Goal: Information Seeking & Learning: Learn about a topic

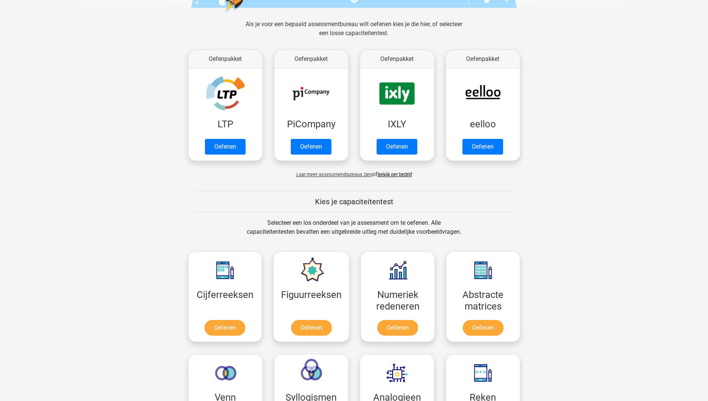
scroll to position [112, 0]
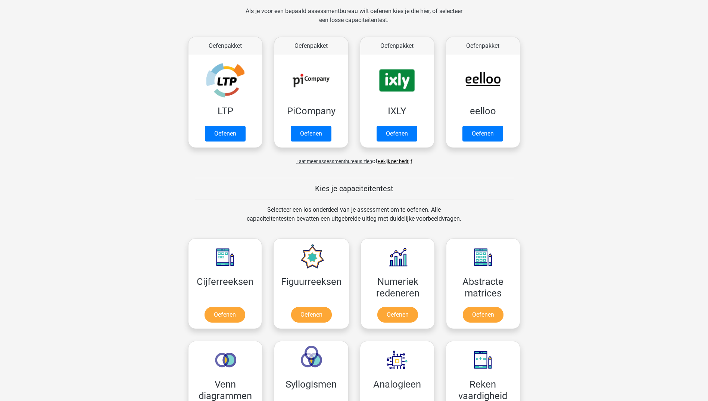
click at [342, 162] on span "Laat meer assessmentbureaus zien" at bounding box center [334, 162] width 76 height 6
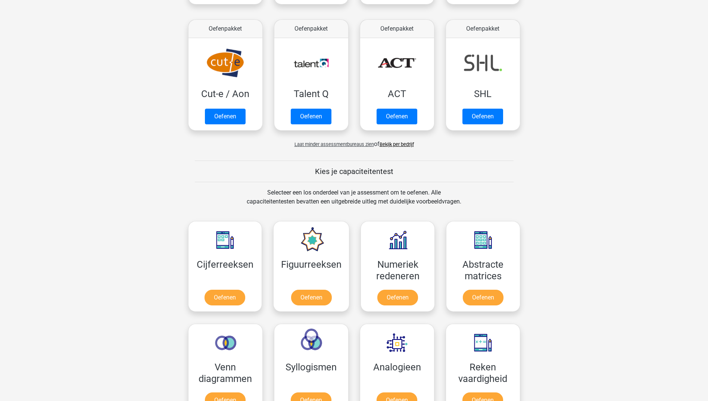
scroll to position [634, 0]
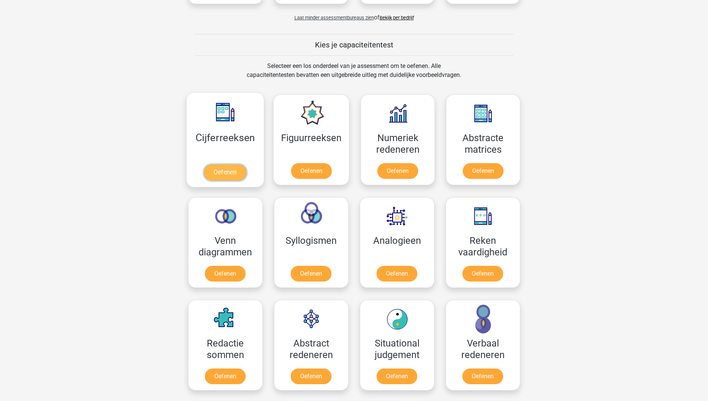
click at [228, 169] on link "Oefenen" at bounding box center [225, 172] width 43 height 16
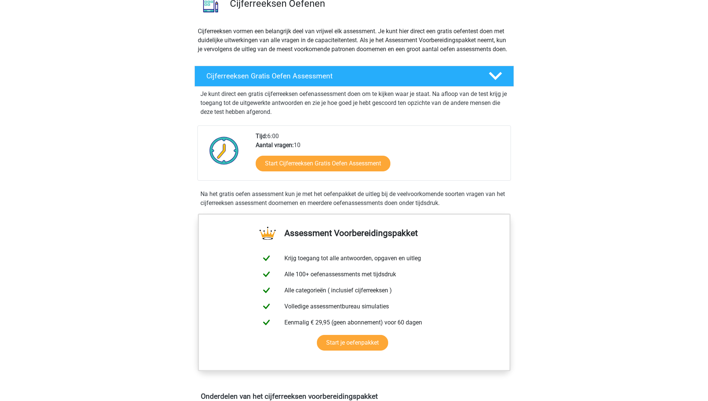
scroll to position [75, 0]
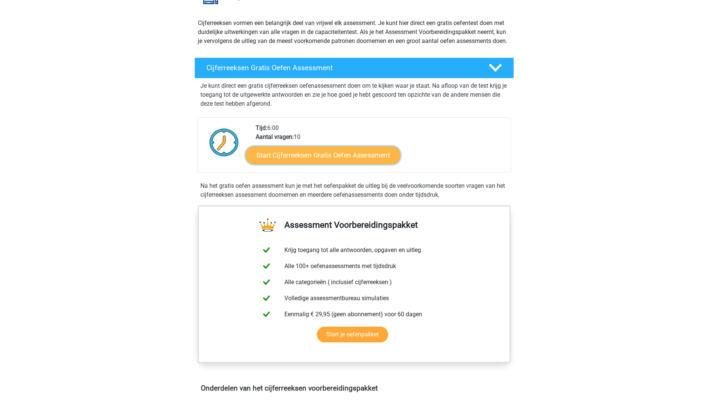
click at [312, 164] on link "Start Cijferreeksen Gratis Oefen Assessment" at bounding box center [323, 155] width 155 height 18
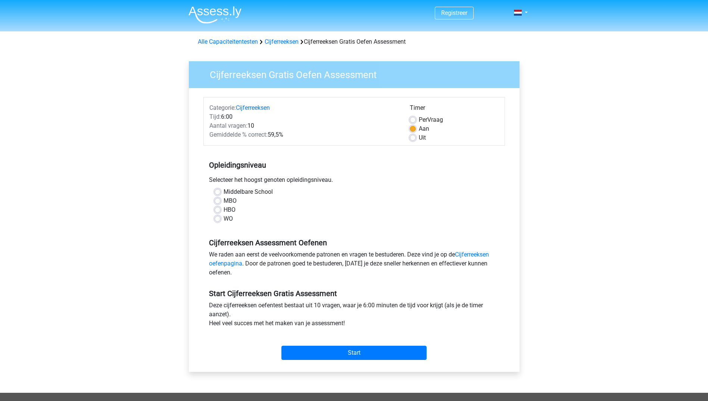
click at [224, 199] on label "MBO" at bounding box center [230, 200] width 13 height 9
click at [215, 199] on input "MBO" at bounding box center [218, 199] width 6 height 7
radio input "true"
click at [345, 347] on input "Start" at bounding box center [353, 353] width 145 height 14
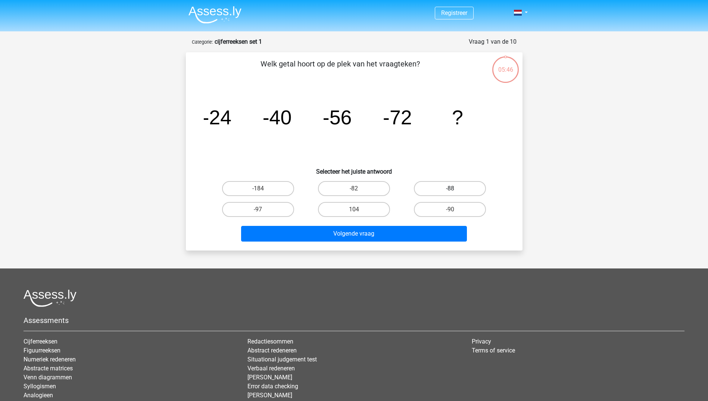
click at [460, 191] on label "-88" at bounding box center [450, 188] width 72 height 15
click at [455, 191] on input "-88" at bounding box center [452, 190] width 5 height 5
radio input "true"
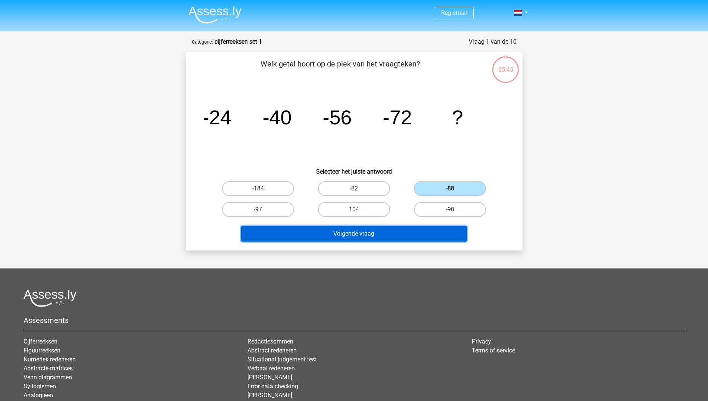
click at [397, 233] on button "Volgende vraag" at bounding box center [354, 234] width 226 height 16
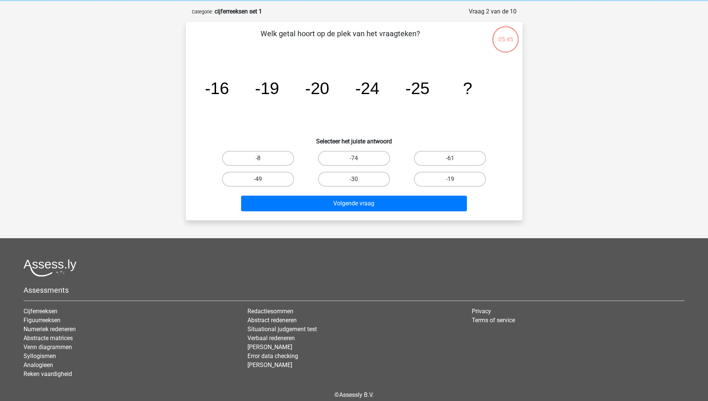
scroll to position [37, 0]
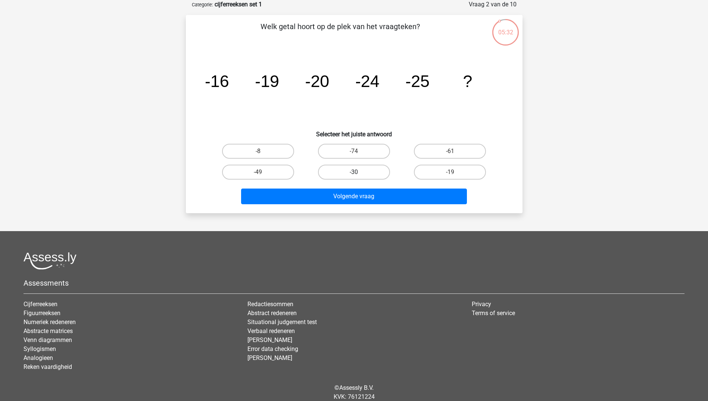
click at [365, 173] on label "-30" at bounding box center [354, 172] width 72 height 15
click at [359, 173] on input "-30" at bounding box center [356, 174] width 5 height 5
radio input "true"
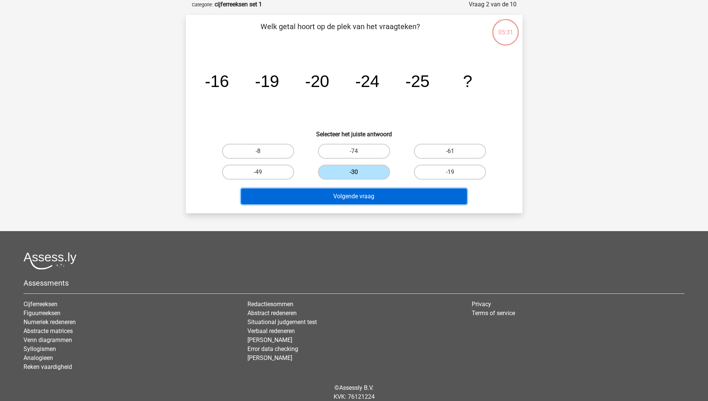
click at [366, 193] on button "Volgende vraag" at bounding box center [354, 196] width 226 height 16
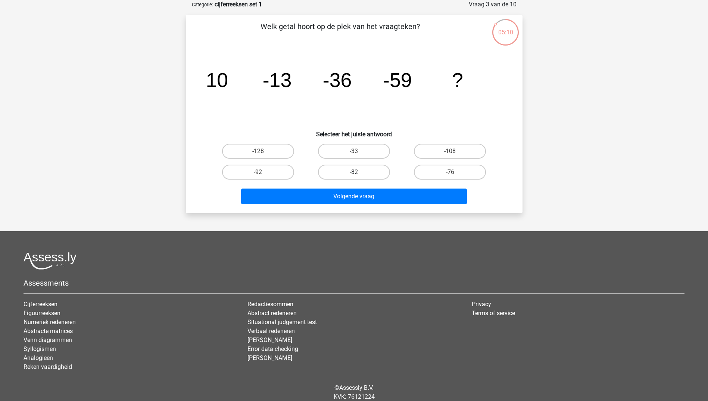
click at [355, 170] on label "-82" at bounding box center [354, 172] width 72 height 15
click at [355, 172] on input "-82" at bounding box center [356, 174] width 5 height 5
radio input "true"
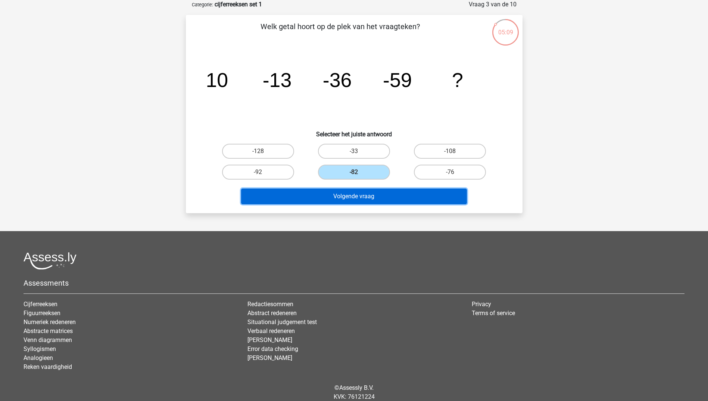
click at [359, 195] on button "Volgende vraag" at bounding box center [354, 196] width 226 height 16
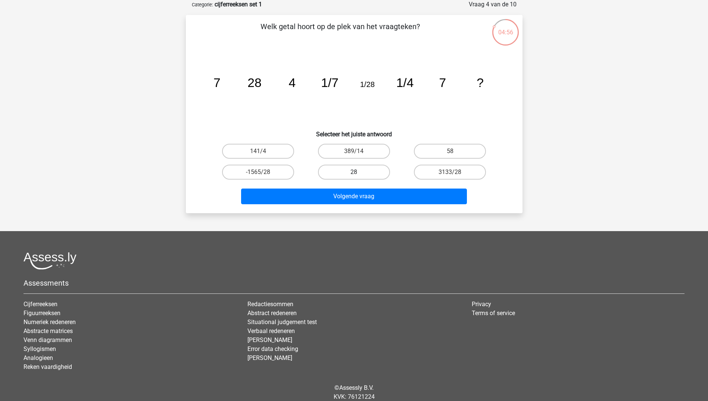
click at [340, 165] on label "28" at bounding box center [354, 172] width 72 height 15
click at [354, 172] on input "28" at bounding box center [356, 174] width 5 height 5
radio input "true"
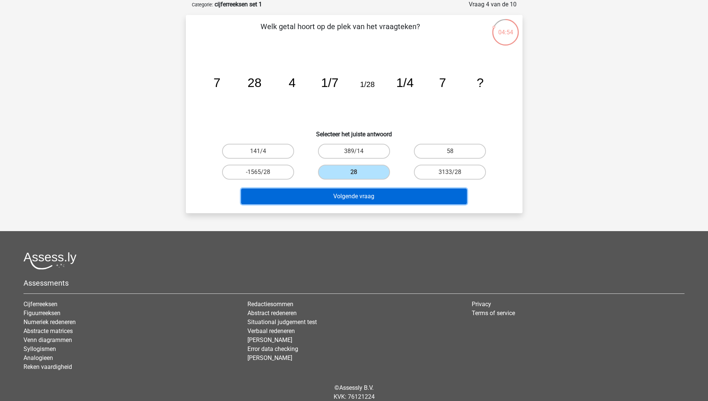
click at [392, 193] on button "Volgende vraag" at bounding box center [354, 196] width 226 height 16
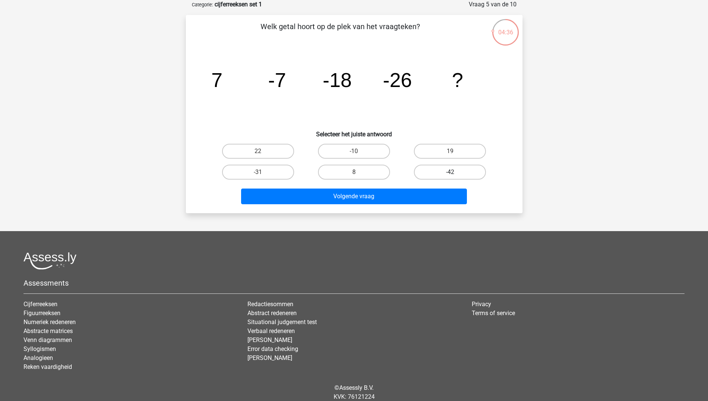
click at [431, 170] on label "-42" at bounding box center [450, 172] width 72 height 15
click at [450, 172] on input "-42" at bounding box center [452, 174] width 5 height 5
radio input "true"
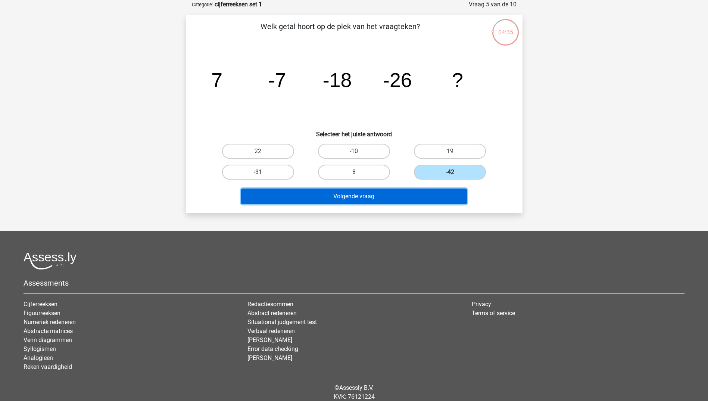
click at [383, 195] on button "Volgende vraag" at bounding box center [354, 196] width 226 height 16
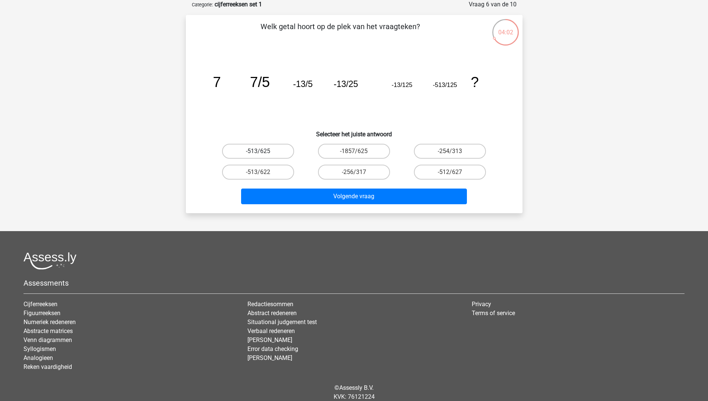
click at [268, 153] on label "-513/625" at bounding box center [258, 151] width 72 height 15
click at [263, 153] on input "-513/625" at bounding box center [260, 153] width 5 height 5
radio input "true"
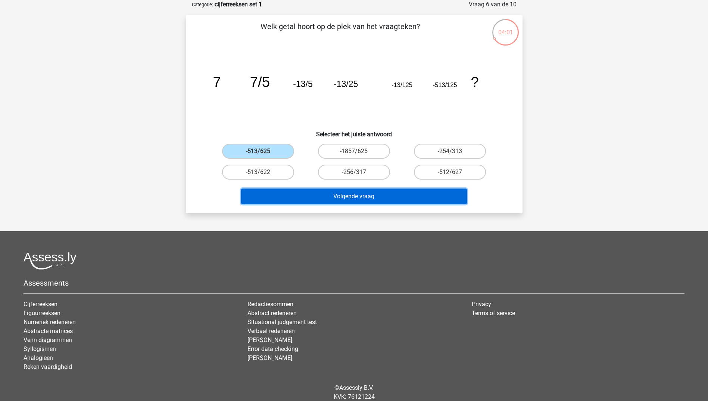
click at [302, 191] on button "Volgende vraag" at bounding box center [354, 196] width 226 height 16
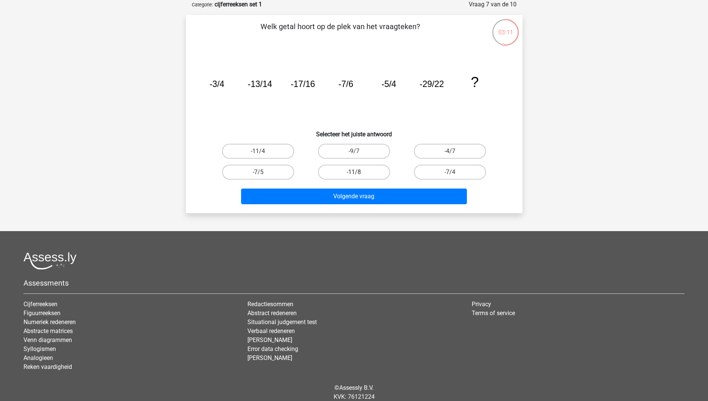
click at [358, 171] on label "-11/8" at bounding box center [354, 172] width 72 height 15
click at [358, 172] on input "-11/8" at bounding box center [356, 174] width 5 height 5
radio input "true"
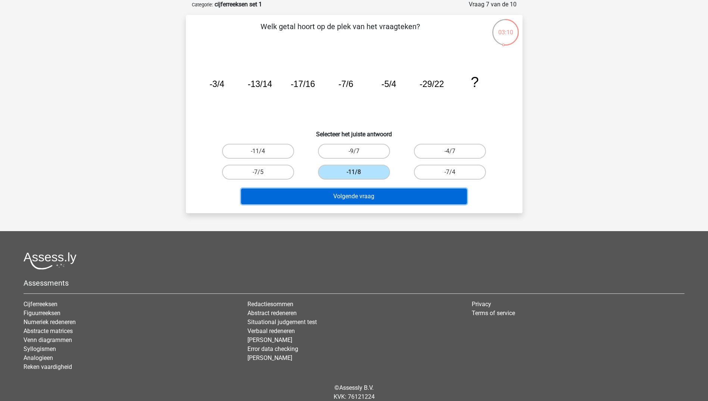
click at [359, 196] on button "Volgende vraag" at bounding box center [354, 196] width 226 height 16
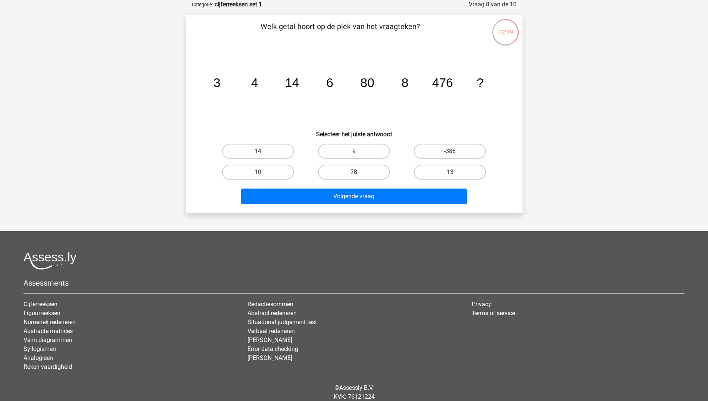
click at [367, 172] on label "78" at bounding box center [354, 172] width 72 height 15
click at [359, 172] on input "78" at bounding box center [356, 174] width 5 height 5
radio input "true"
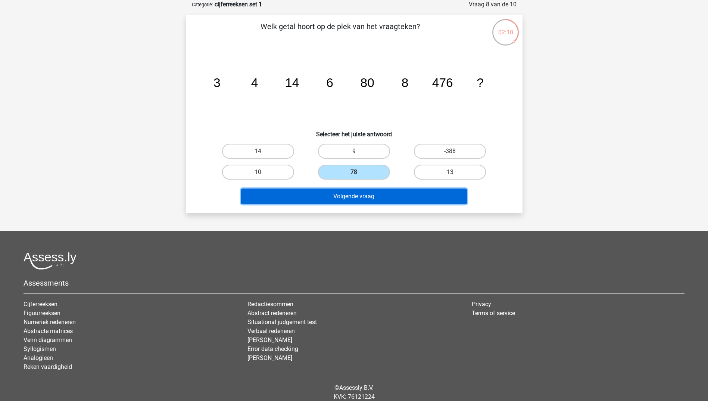
click at [365, 196] on button "Volgende vraag" at bounding box center [354, 196] width 226 height 16
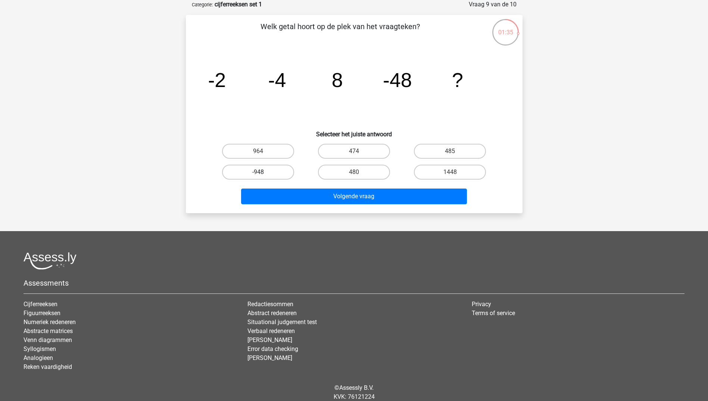
click at [271, 169] on label "-948" at bounding box center [258, 172] width 72 height 15
click at [263, 172] on input "-948" at bounding box center [260, 174] width 5 height 5
radio input "true"
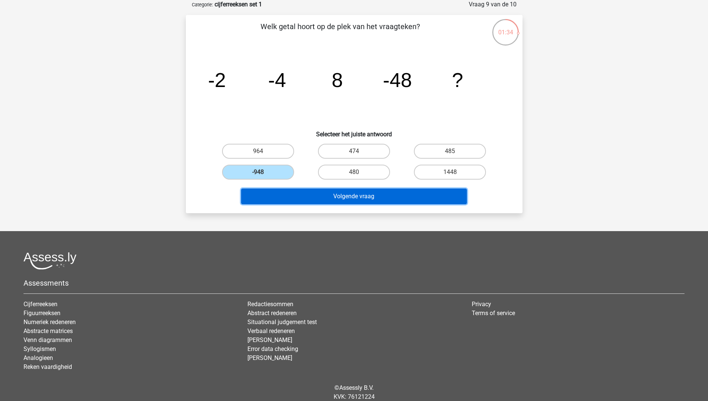
click at [340, 194] on button "Volgende vraag" at bounding box center [354, 196] width 226 height 16
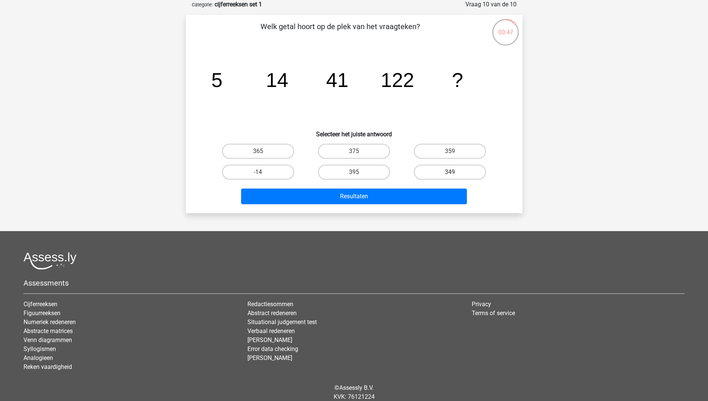
click at [455, 169] on label "349" at bounding box center [450, 172] width 72 height 15
click at [455, 172] on input "349" at bounding box center [452, 174] width 5 height 5
radio input "true"
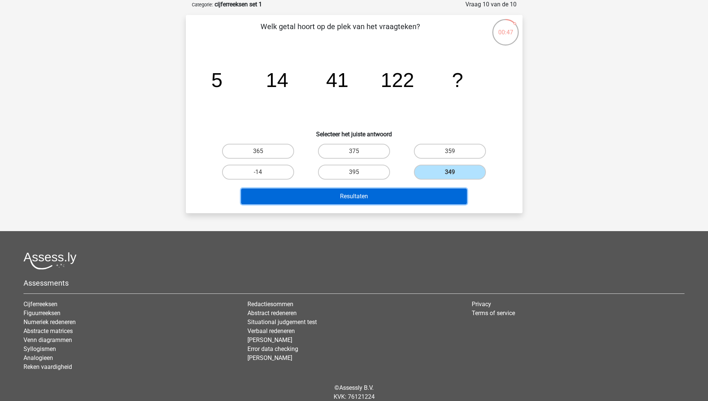
click at [409, 195] on button "Resultaten" at bounding box center [354, 196] width 226 height 16
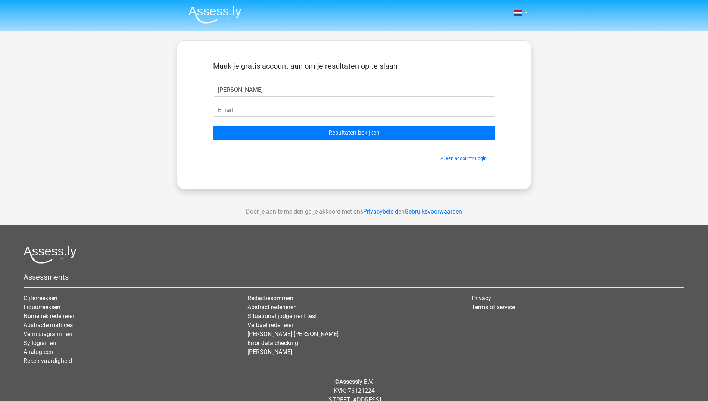
type input "[PERSON_NAME]"
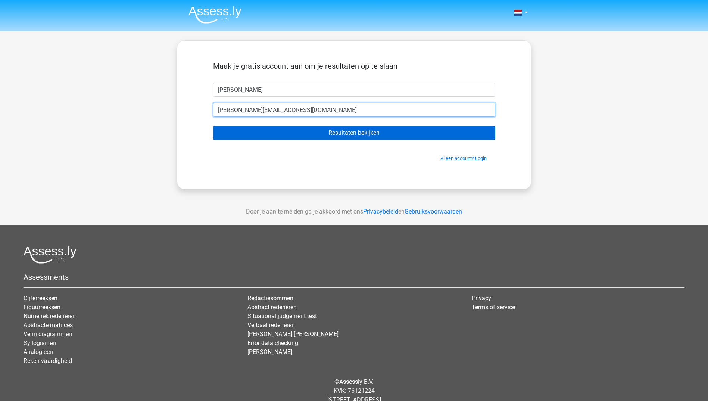
type input "[PERSON_NAME][EMAIL_ADDRESS][DOMAIN_NAME]"
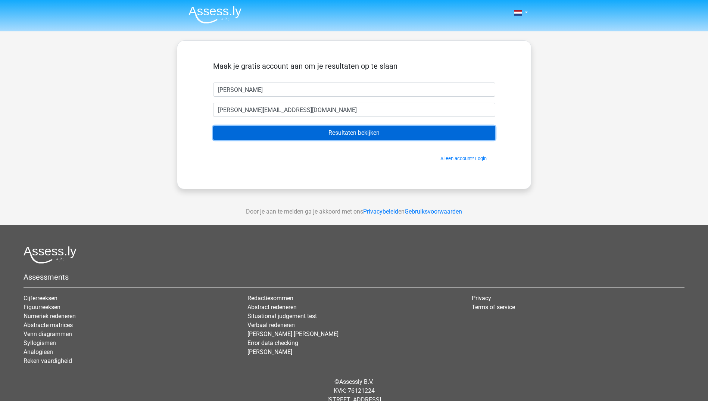
click at [334, 139] on input "Resultaten bekijken" at bounding box center [354, 133] width 282 height 14
click at [345, 130] on input "Resultaten bekijken" at bounding box center [354, 133] width 282 height 14
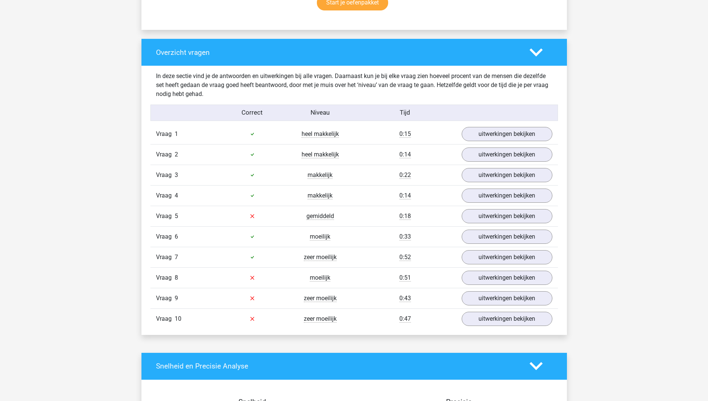
scroll to position [522, 0]
click at [517, 258] on link "uitwerkingen bekijken" at bounding box center [507, 257] width 104 height 16
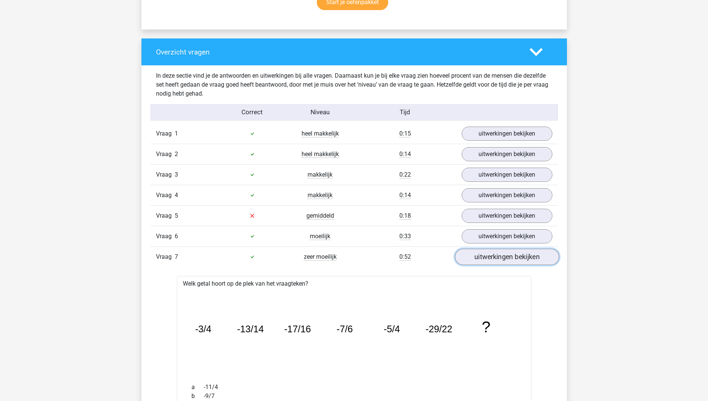
click at [495, 255] on link "uitwerkingen bekijken" at bounding box center [507, 257] width 104 height 16
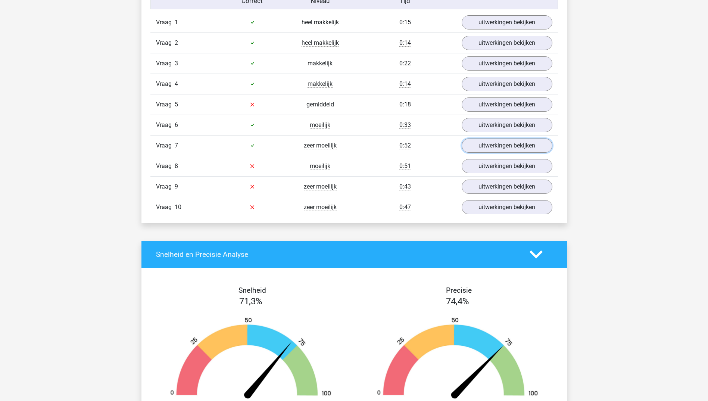
scroll to position [634, 0]
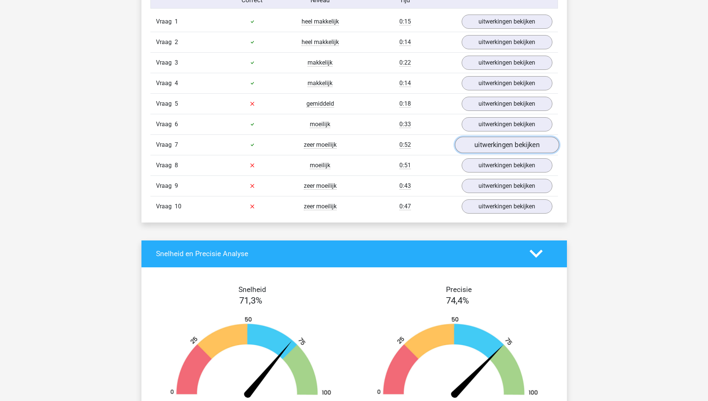
click at [492, 148] on link "uitwerkingen bekijken" at bounding box center [507, 145] width 104 height 16
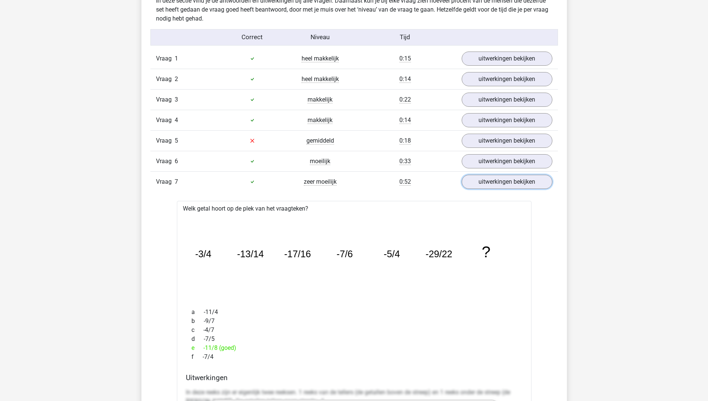
scroll to position [597, 0]
click at [497, 186] on link "uitwerkingen bekijken" at bounding box center [507, 182] width 104 height 16
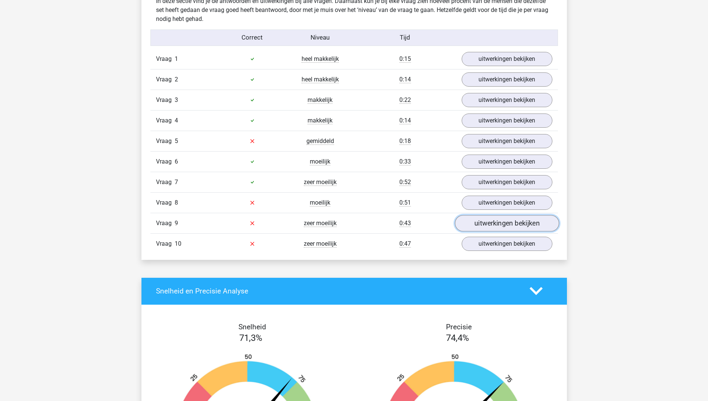
click at [495, 222] on link "uitwerkingen bekijken" at bounding box center [507, 223] width 104 height 16
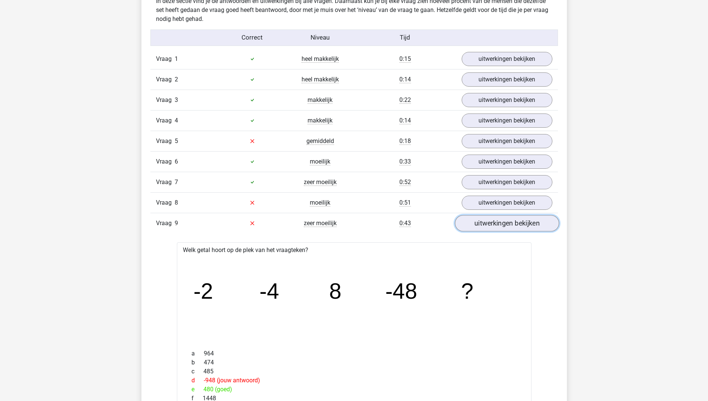
click at [495, 222] on link "uitwerkingen bekijken" at bounding box center [507, 223] width 104 height 16
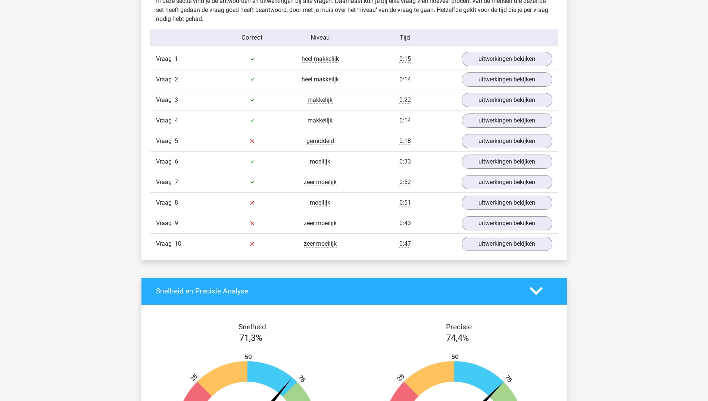
click at [488, 235] on div "Vraag 10 zeer moeilijk 0:47 uitwerkingen bekijken" at bounding box center [354, 243] width 408 height 21
click at [488, 240] on link "uitwerkingen bekijken" at bounding box center [507, 243] width 104 height 16
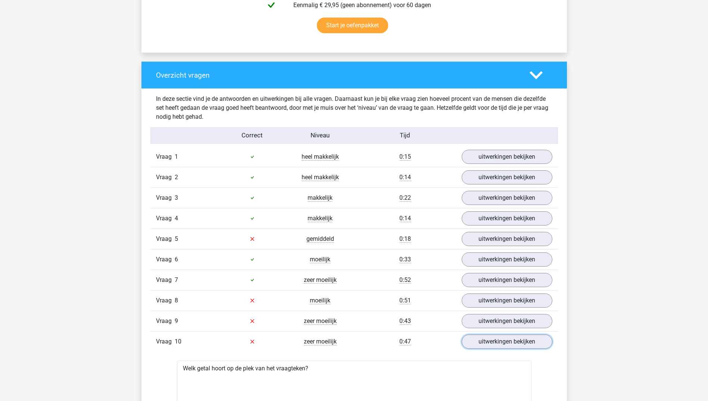
scroll to position [485, 0]
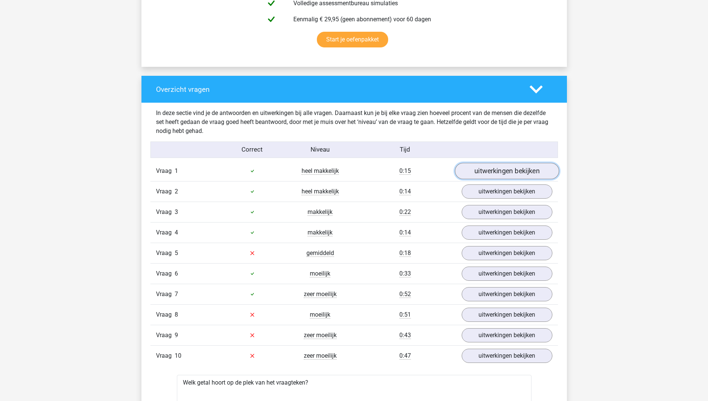
click at [502, 163] on link "uitwerkingen bekijken" at bounding box center [507, 171] width 104 height 16
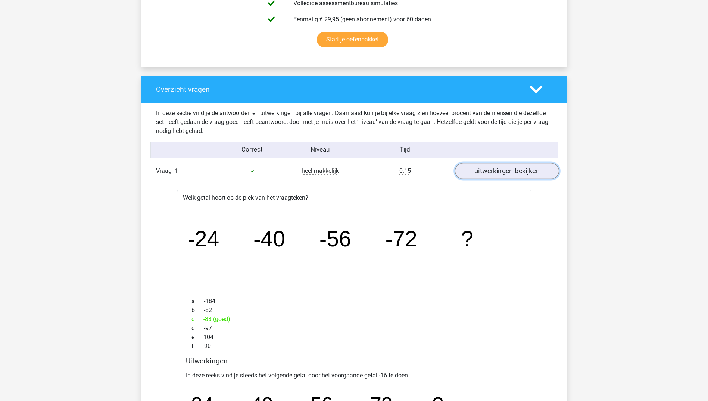
click at [503, 170] on link "uitwerkingen bekijken" at bounding box center [507, 171] width 104 height 16
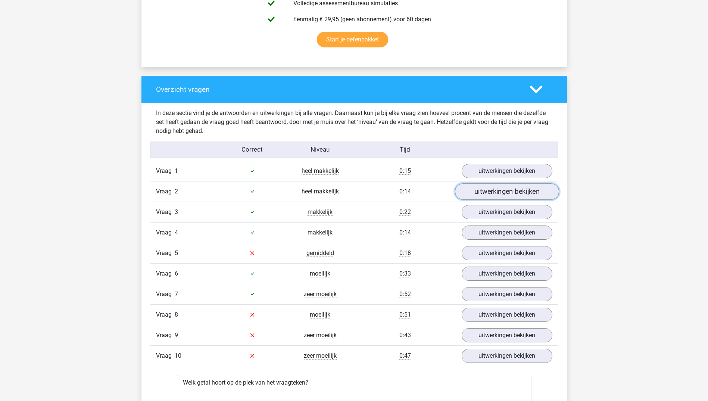
click at [501, 192] on link "uitwerkingen bekijken" at bounding box center [507, 191] width 104 height 16
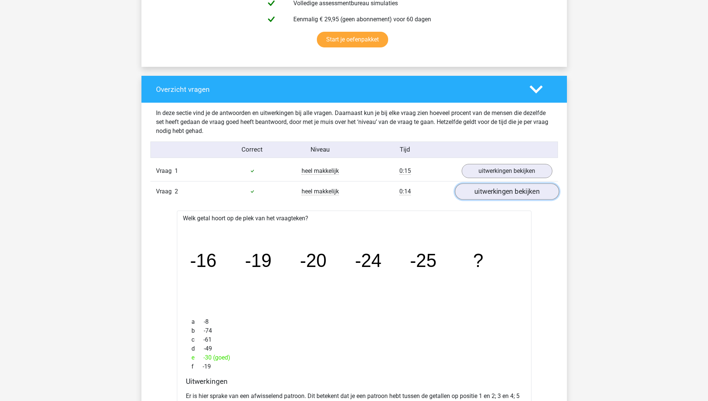
click at [501, 192] on link "uitwerkingen bekijken" at bounding box center [507, 191] width 104 height 16
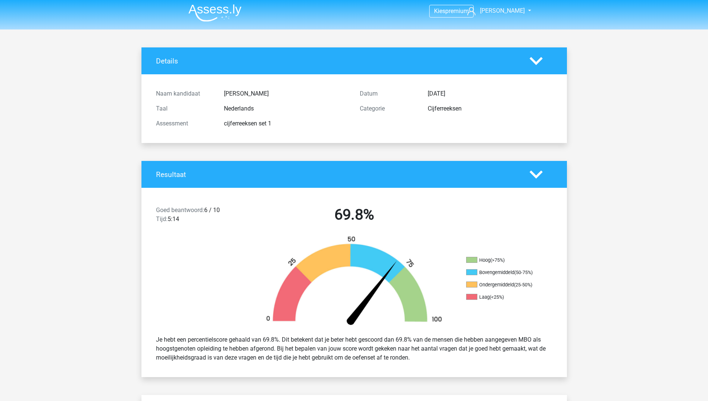
scroll to position [0, 0]
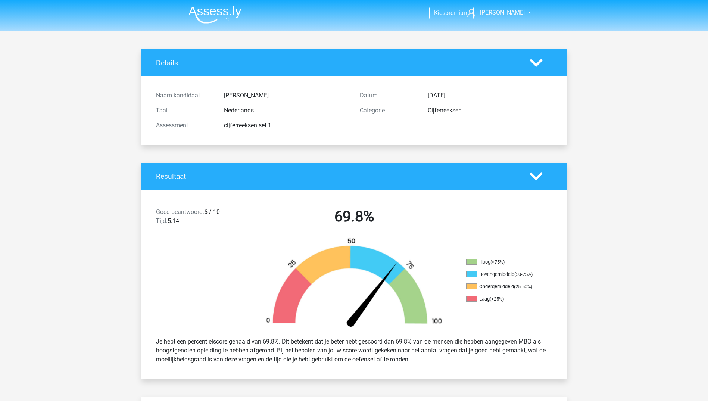
click at [531, 64] on icon at bounding box center [536, 62] width 13 height 13
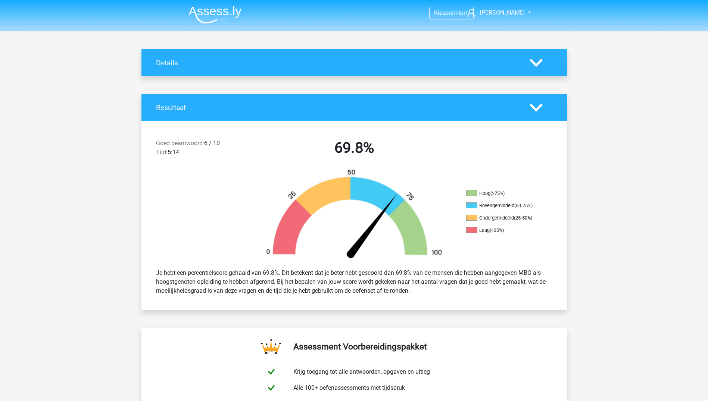
click at [531, 105] on polygon at bounding box center [536, 107] width 13 height 8
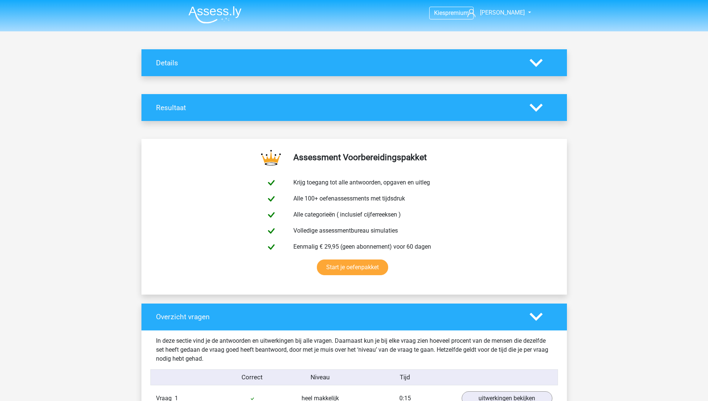
click at [536, 316] on icon at bounding box center [536, 316] width 13 height 13
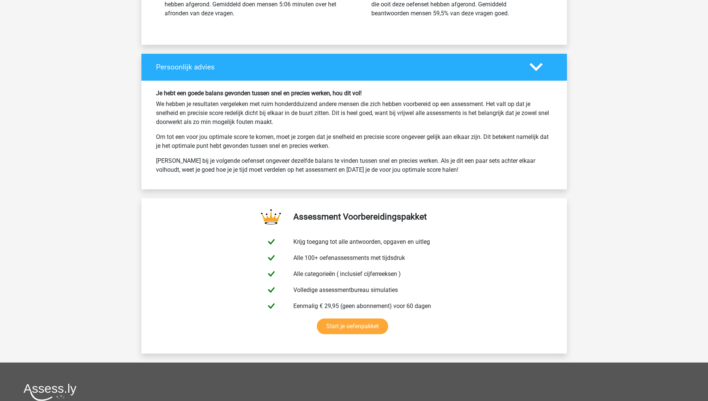
scroll to position [597, 0]
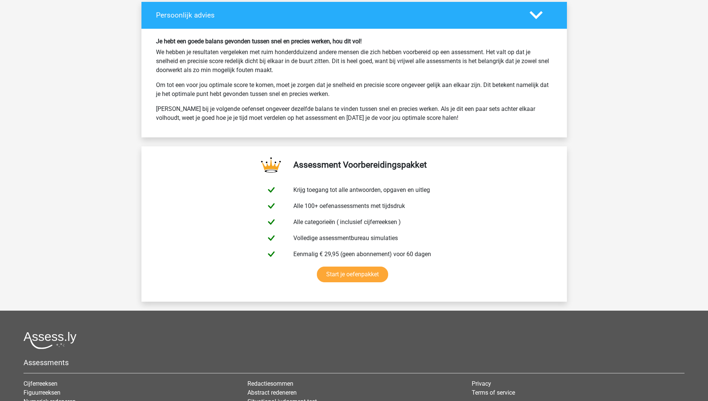
click at [537, 21] on icon at bounding box center [536, 15] width 13 height 13
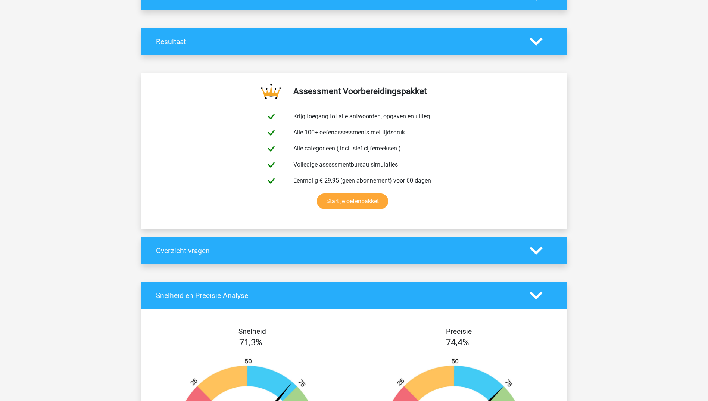
scroll to position [0, 0]
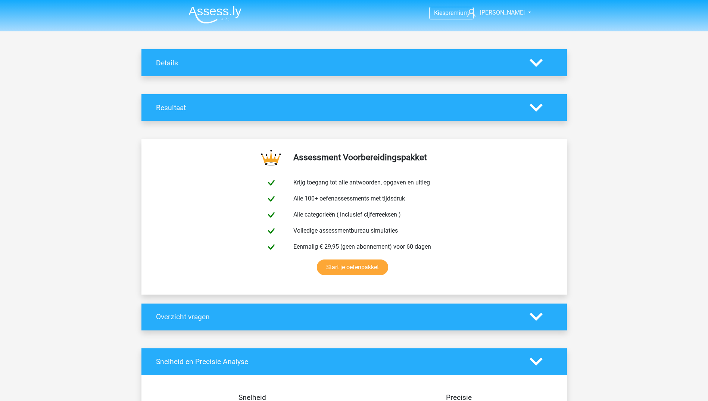
click at [216, 7] on img at bounding box center [214, 15] width 53 height 18
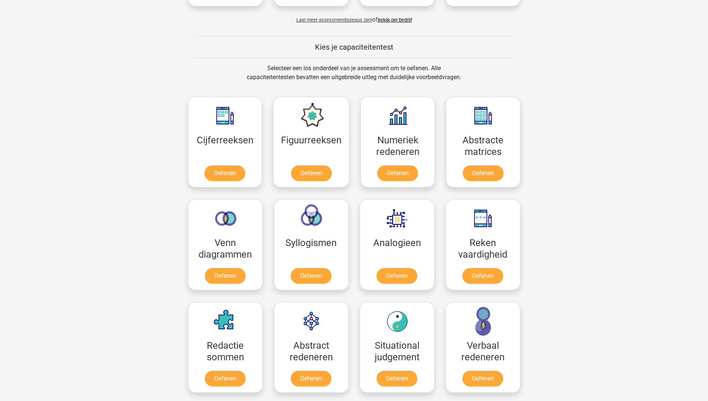
scroll to position [299, 0]
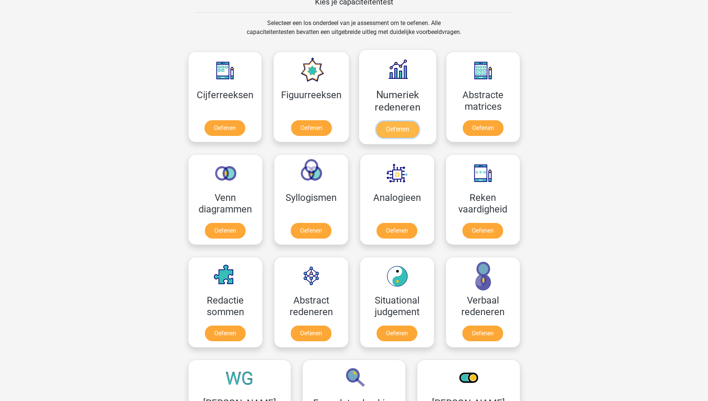
click at [405, 132] on link "Oefenen" at bounding box center [397, 129] width 43 height 16
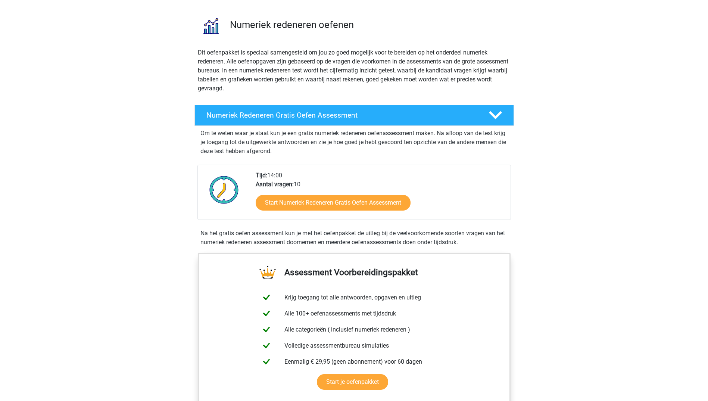
scroll to position [149, 0]
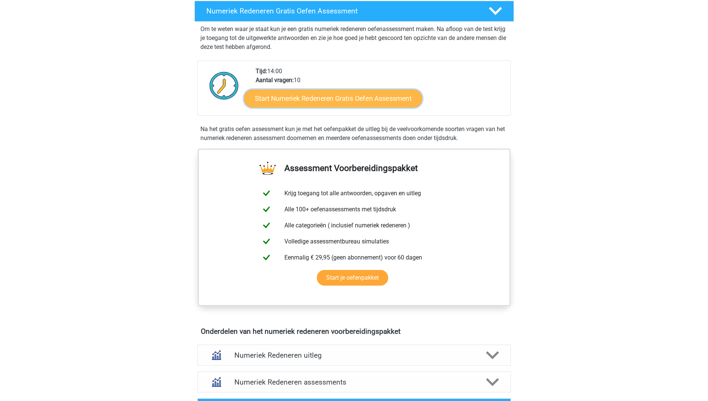
click at [359, 98] on link "Start Numeriek Redeneren Gratis Oefen Assessment" at bounding box center [333, 98] width 178 height 18
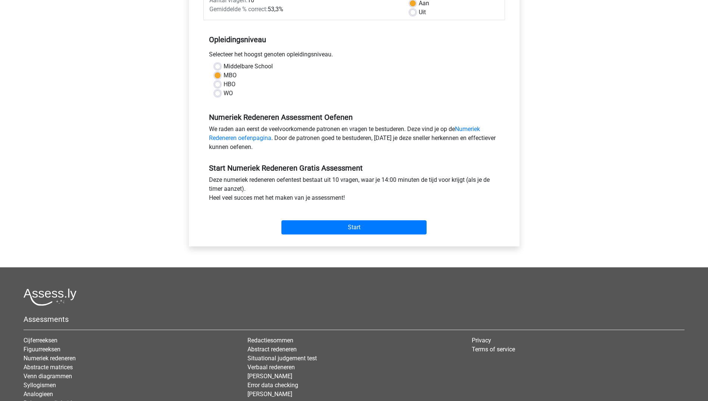
scroll to position [189, 0]
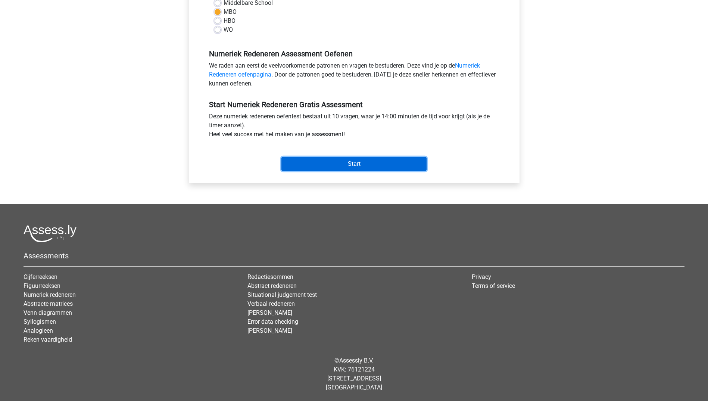
click at [353, 166] on input "Start" at bounding box center [353, 164] width 145 height 14
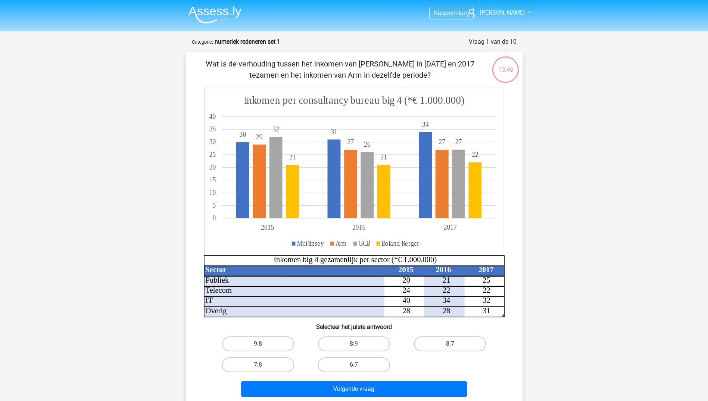
click at [202, 8] on img at bounding box center [214, 15] width 53 height 18
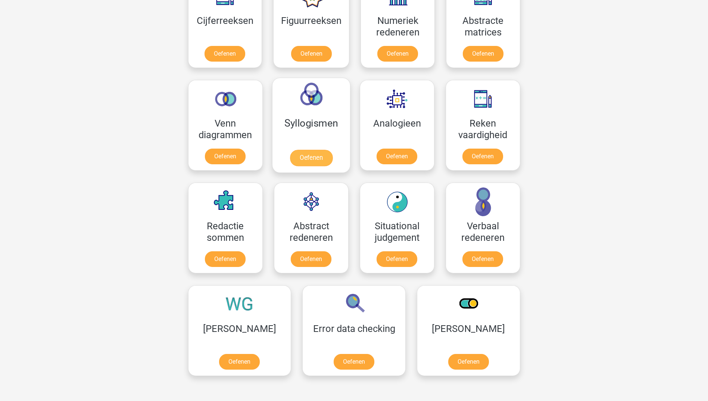
scroll to position [373, 0]
click at [447, 355] on link "Oefenen" at bounding box center [468, 363] width 43 height 16
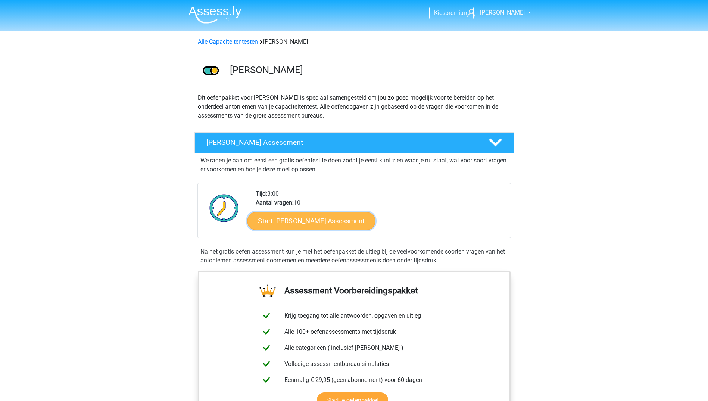
click at [310, 225] on link "Start Antoniemen Gratis Oefen Assessment" at bounding box center [311, 221] width 128 height 18
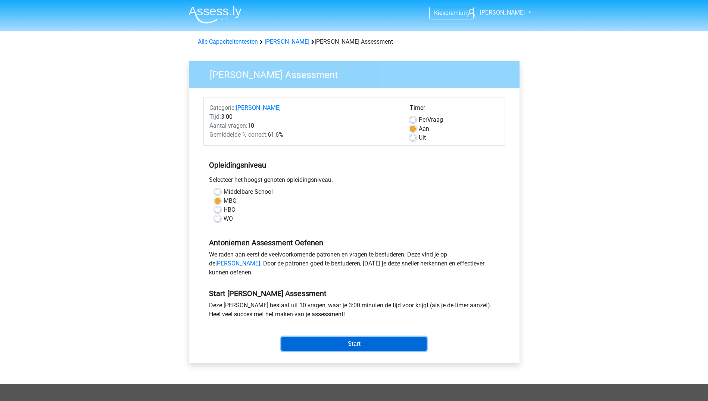
click at [373, 348] on input "Start" at bounding box center [353, 344] width 145 height 14
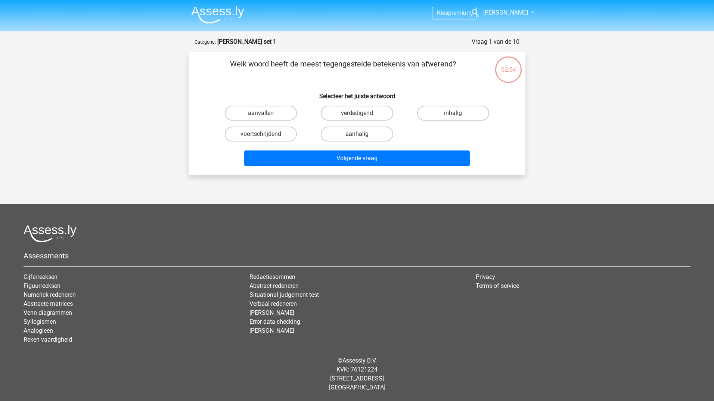
click at [353, 137] on label "aanhalig" at bounding box center [357, 134] width 72 height 15
click at [357, 137] on input "aanhalig" at bounding box center [359, 136] width 5 height 5
radio input "true"
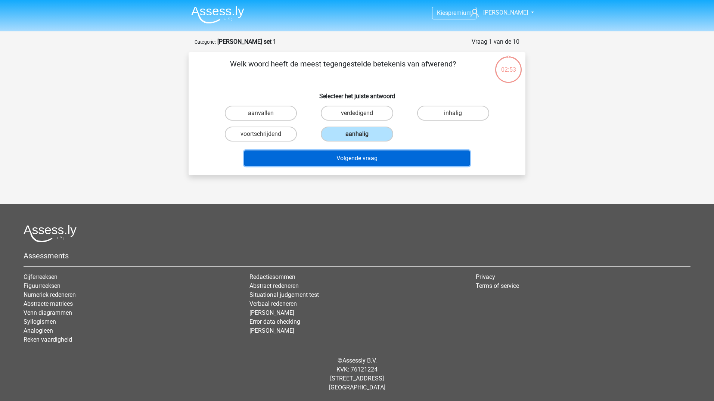
click at [350, 152] on button "Volgende vraag" at bounding box center [357, 158] width 226 height 16
click at [337, 161] on button "Volgende vraag" at bounding box center [357, 158] width 226 height 16
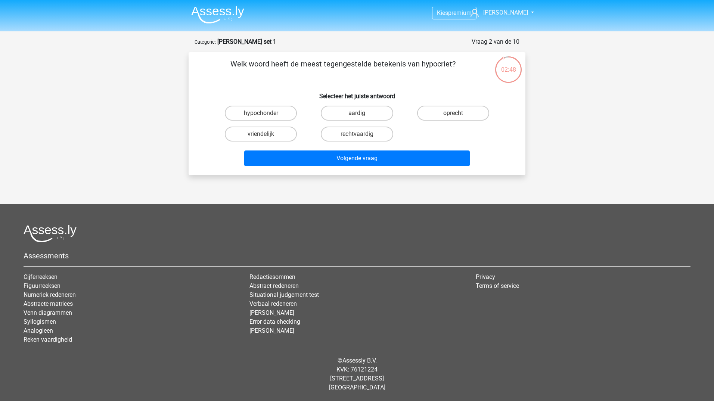
click at [280, 81] on p "Welk woord heeft de meest tegengestelde betekenis van hypocriet?" at bounding box center [342, 69] width 285 height 22
click at [446, 112] on label "oprecht" at bounding box center [453, 113] width 72 height 15
click at [453, 113] on input "oprecht" at bounding box center [455, 115] width 5 height 5
radio input "true"
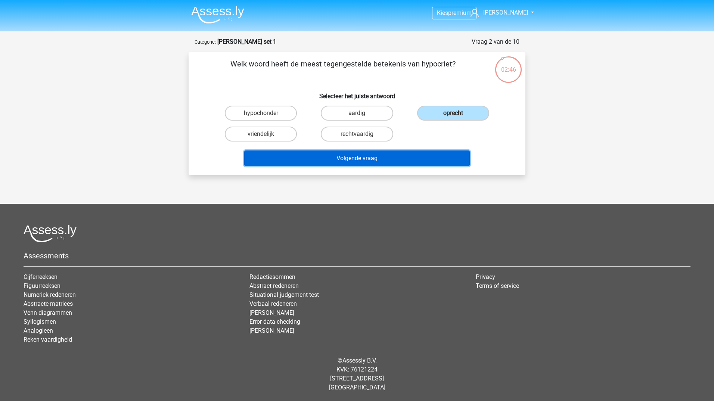
click at [416, 160] on button "Volgende vraag" at bounding box center [357, 158] width 226 height 16
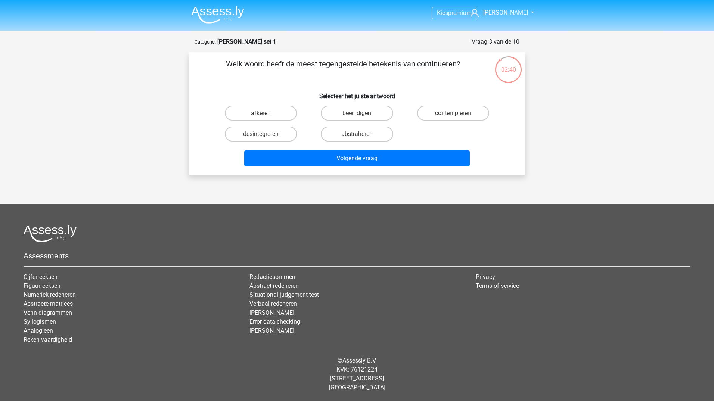
click at [357, 116] on input "beëindigen" at bounding box center [359, 115] width 5 height 5
radio input "true"
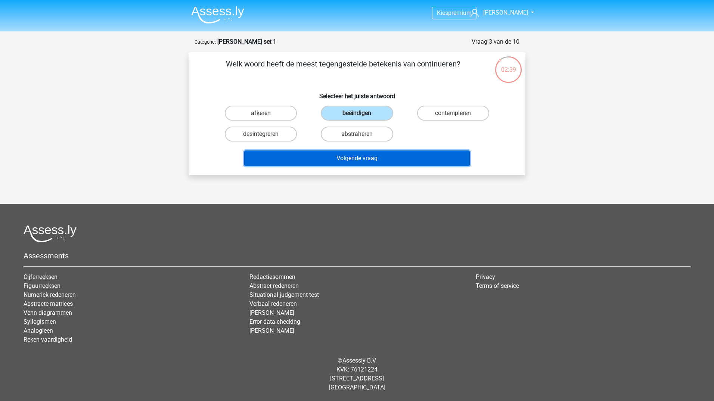
click at [382, 159] on button "Volgende vraag" at bounding box center [357, 158] width 226 height 16
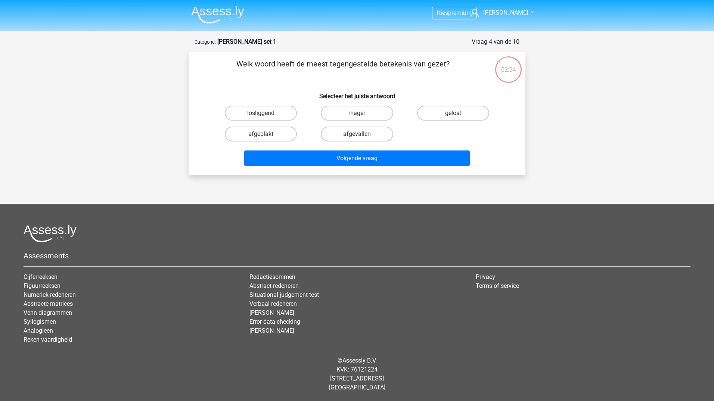
click at [359, 116] on input "mager" at bounding box center [359, 115] width 5 height 5
radio input "true"
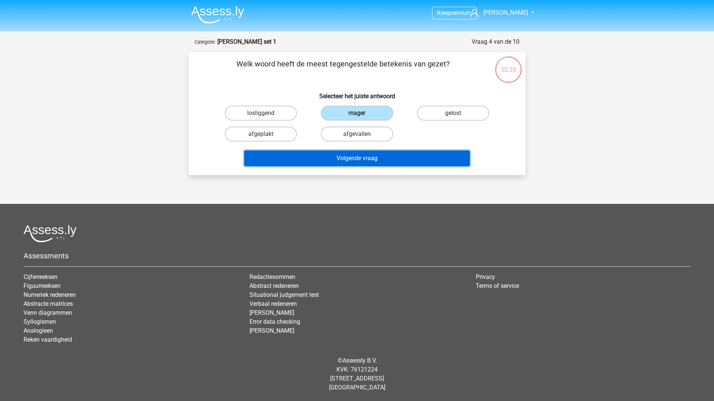
click at [360, 161] on button "Volgende vraag" at bounding box center [357, 158] width 226 height 16
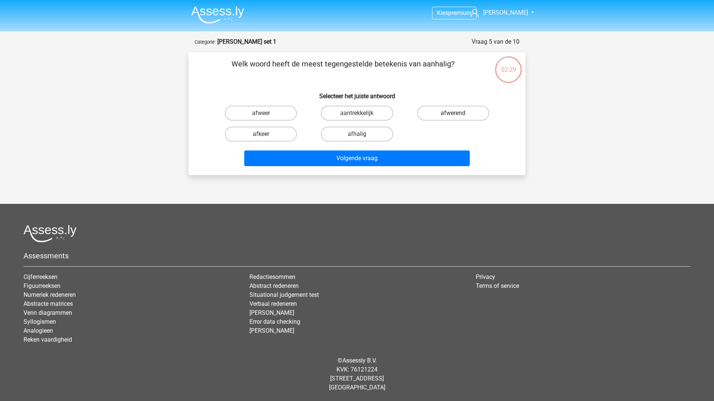
click at [450, 115] on label "afwerend" at bounding box center [453, 113] width 72 height 15
click at [453, 115] on input "afwerend" at bounding box center [455, 115] width 5 height 5
radio input "true"
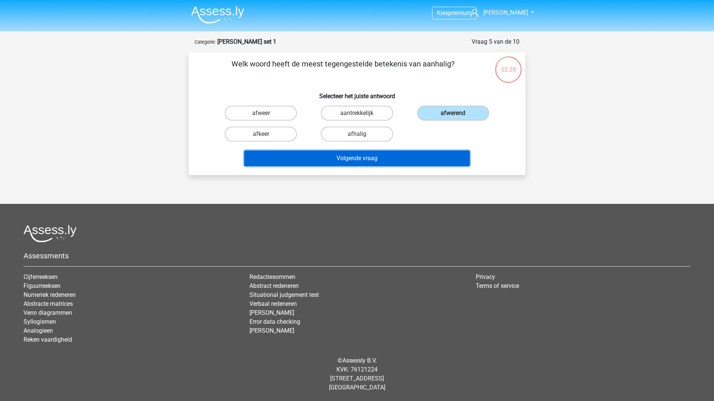
click at [405, 163] on button "Volgende vraag" at bounding box center [357, 158] width 226 height 16
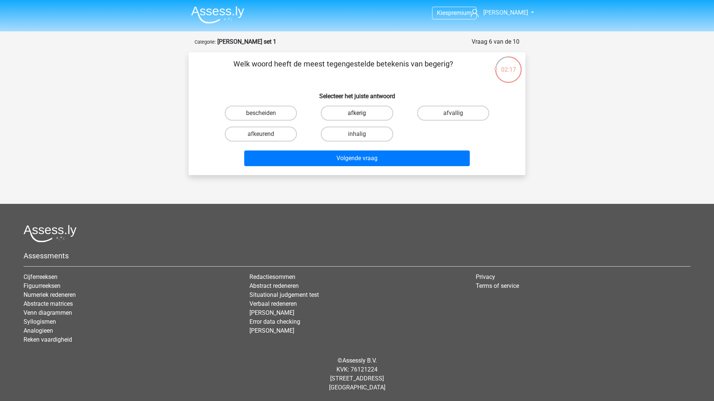
click at [365, 113] on label "afkerig" at bounding box center [357, 113] width 72 height 15
click at [362, 113] on input "afkerig" at bounding box center [359, 115] width 5 height 5
radio input "true"
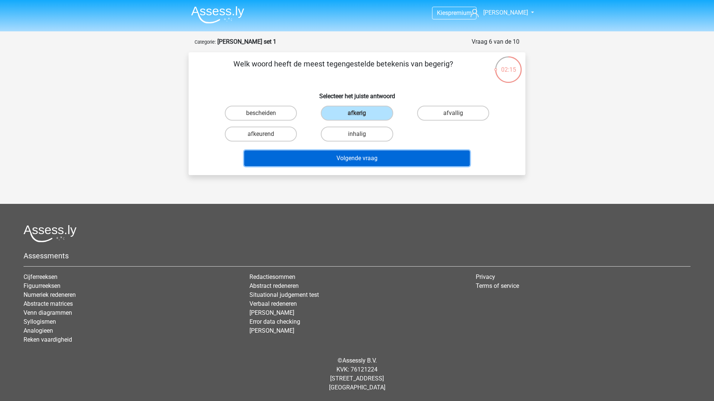
click at [371, 157] on button "Volgende vraag" at bounding box center [357, 158] width 226 height 16
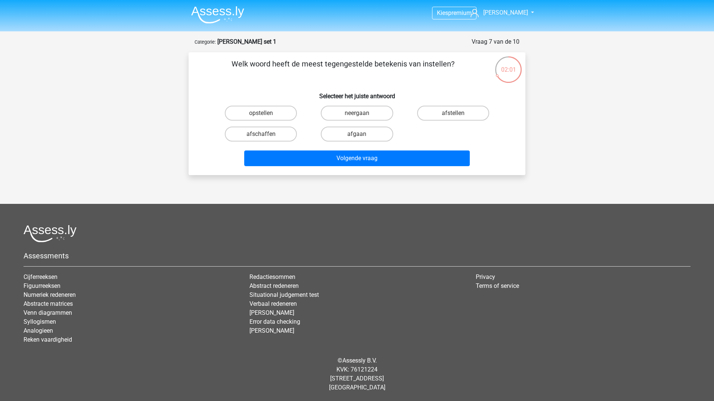
click at [453, 115] on input "afstellen" at bounding box center [455, 115] width 5 height 5
radio input "true"
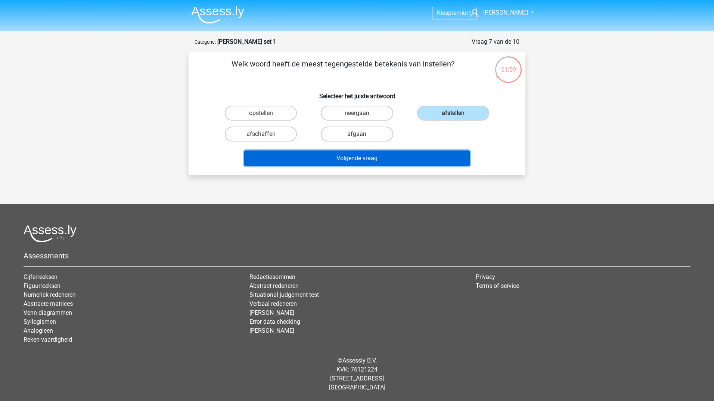
click at [406, 154] on button "Volgende vraag" at bounding box center [357, 158] width 226 height 16
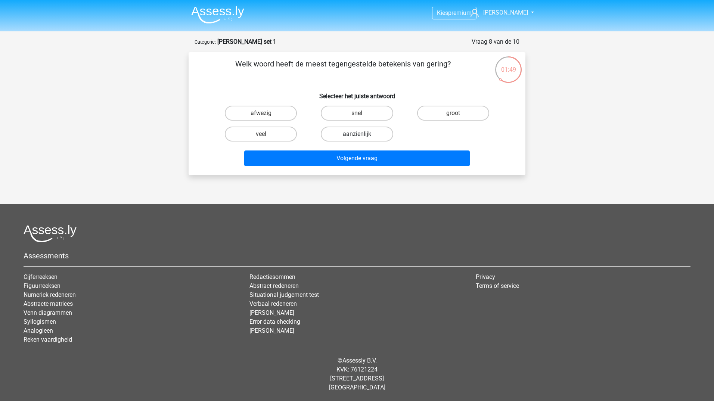
click at [368, 137] on label "aanzienlijk" at bounding box center [357, 134] width 72 height 15
click at [362, 137] on input "aanzienlijk" at bounding box center [359, 136] width 5 height 5
radio input "true"
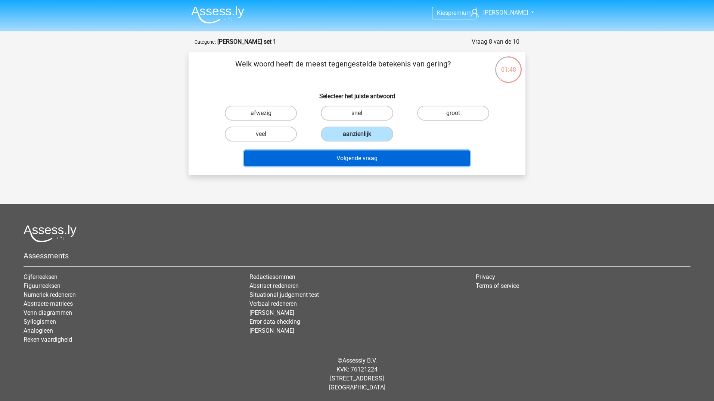
click at [370, 160] on button "Volgende vraag" at bounding box center [357, 158] width 226 height 16
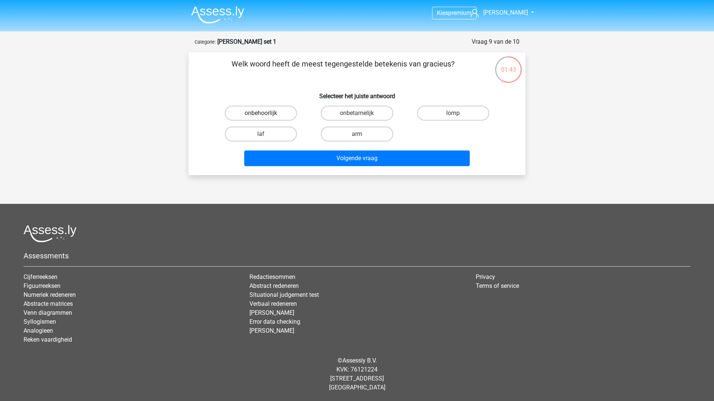
click at [247, 113] on label "onbehoorlijk" at bounding box center [261, 113] width 72 height 15
click at [261, 113] on input "onbehoorlijk" at bounding box center [263, 115] width 5 height 5
radio input "true"
click at [321, 149] on div "Volgende vraag" at bounding box center [356, 156] width 313 height 25
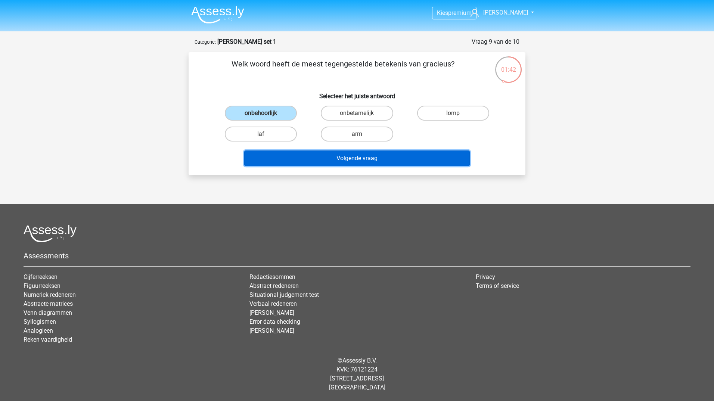
click at [324, 155] on button "Volgende vraag" at bounding box center [357, 158] width 226 height 16
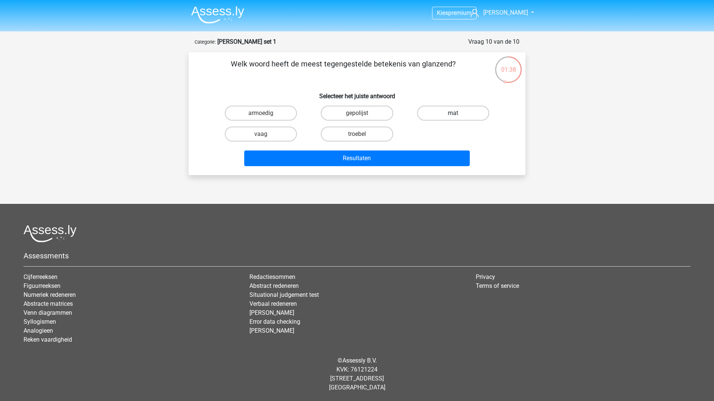
click at [437, 115] on label "mat" at bounding box center [453, 113] width 72 height 15
click at [453, 115] on input "mat" at bounding box center [455, 115] width 5 height 5
radio input "true"
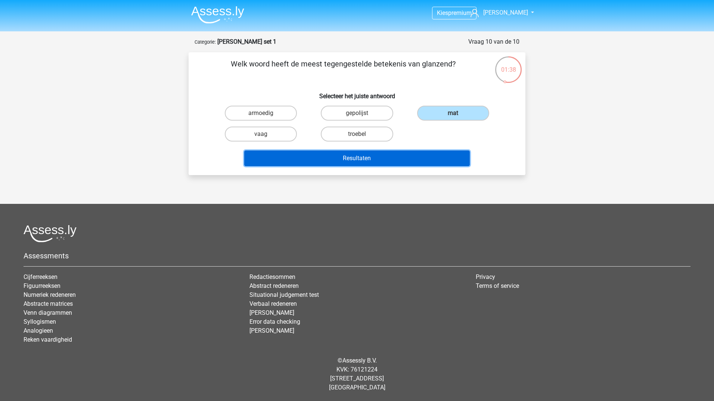
click at [398, 163] on button "Resultaten" at bounding box center [357, 158] width 226 height 16
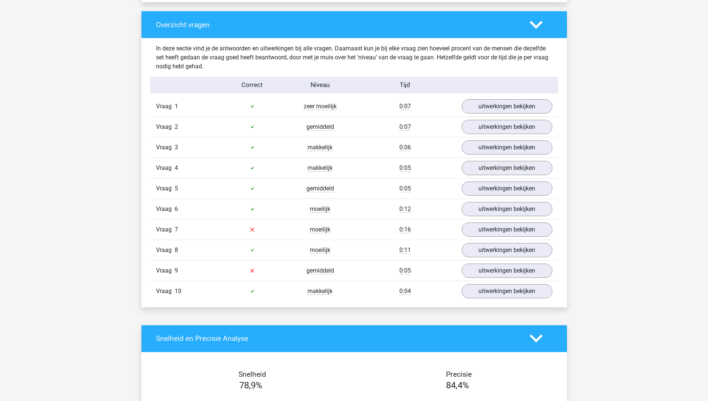
scroll to position [560, 0]
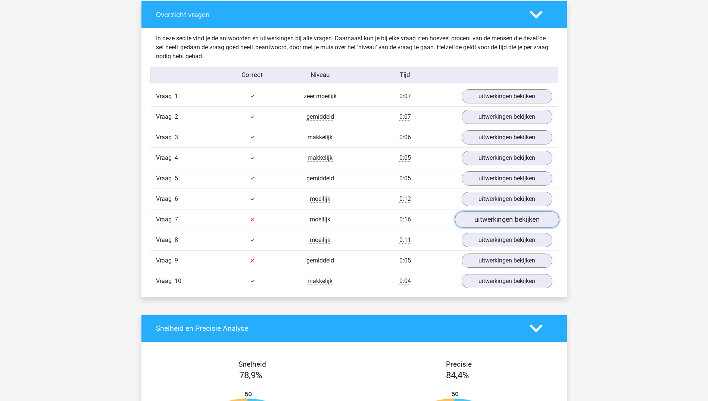
click at [496, 220] on link "uitwerkingen bekijken" at bounding box center [507, 219] width 104 height 16
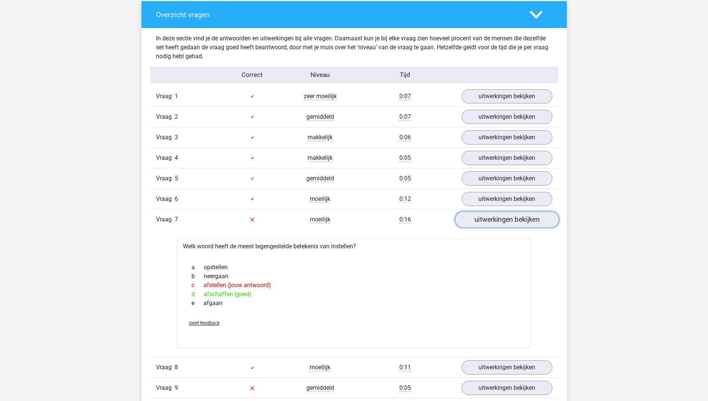
click at [496, 220] on link "uitwerkingen bekijken" at bounding box center [507, 219] width 104 height 16
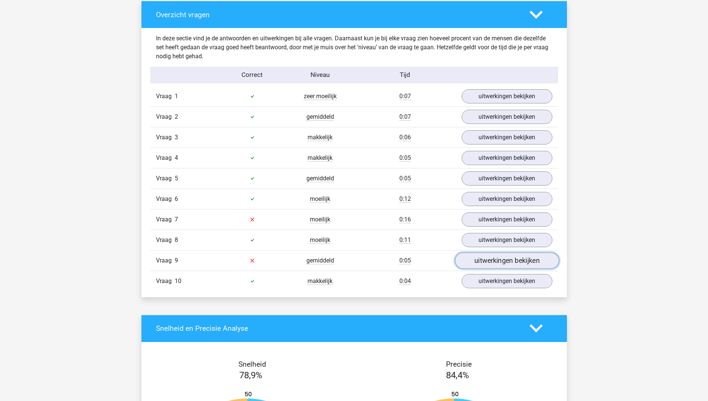
click at [515, 263] on link "uitwerkingen bekijken" at bounding box center [507, 260] width 104 height 16
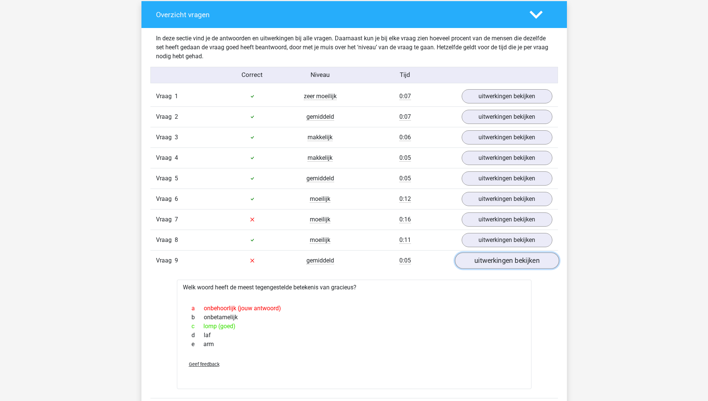
click at [515, 262] on link "uitwerkingen bekijken" at bounding box center [507, 260] width 104 height 16
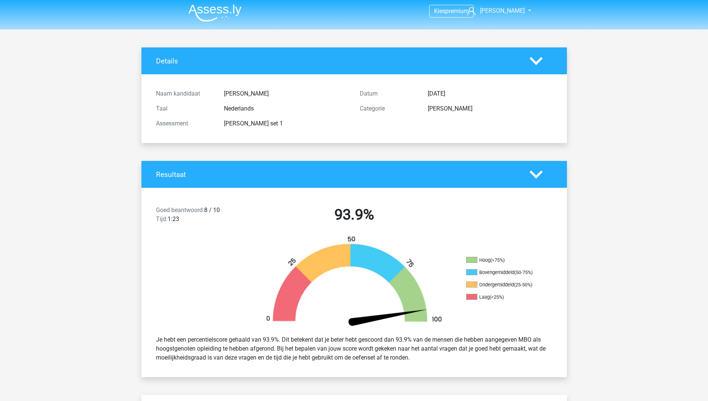
scroll to position [0, 0]
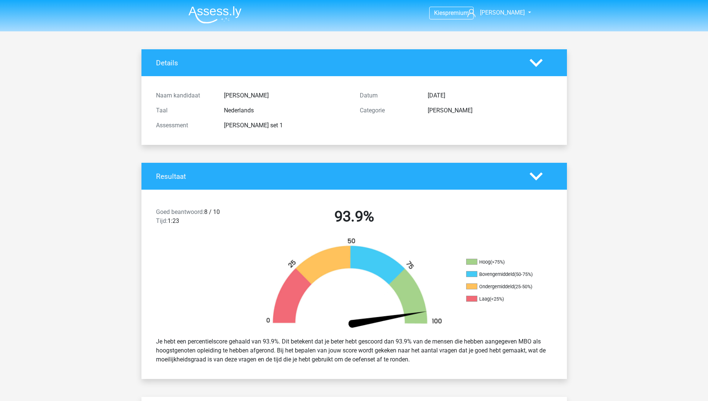
click at [192, 2] on nav "Kies premium Erica erica.mars@rabobank.nl" at bounding box center [353, 13] width 343 height 24
click at [194, 6] on li at bounding box center [211, 13] width 59 height 21
click at [197, 12] on img at bounding box center [214, 15] width 53 height 18
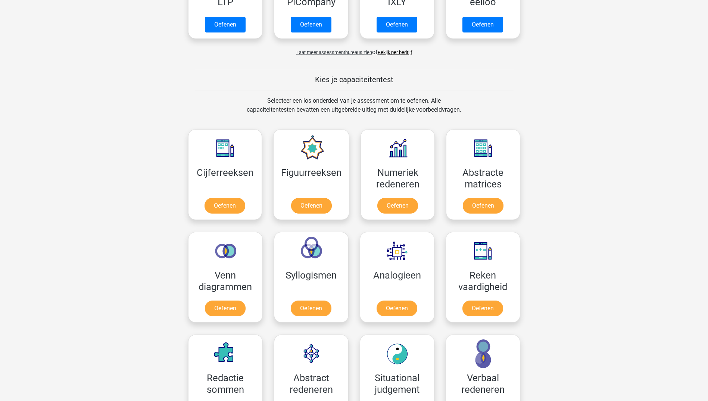
scroll to position [261, 0]
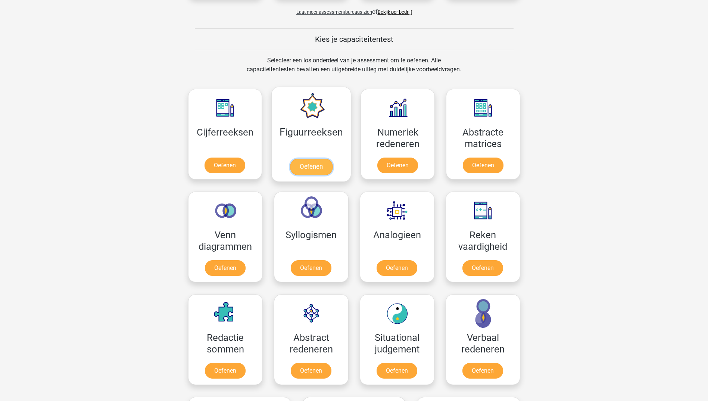
click at [310, 172] on link "Oefenen" at bounding box center [311, 167] width 43 height 16
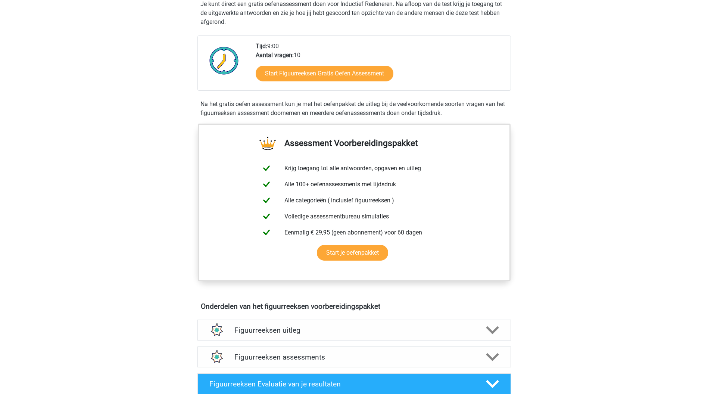
scroll to position [187, 0]
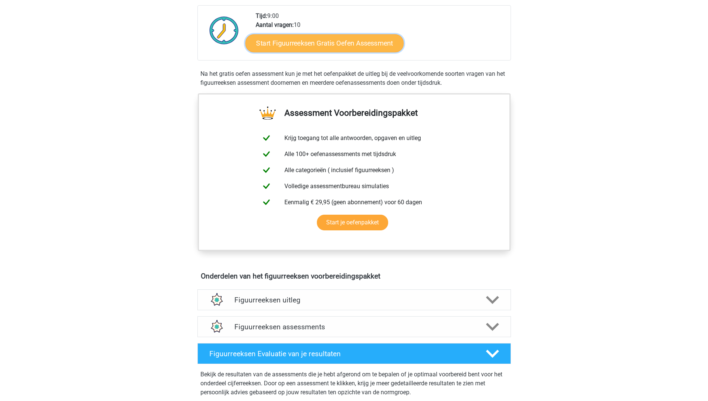
click at [318, 44] on link "Start Figuurreeksen Gratis Oefen Assessment" at bounding box center [324, 43] width 158 height 18
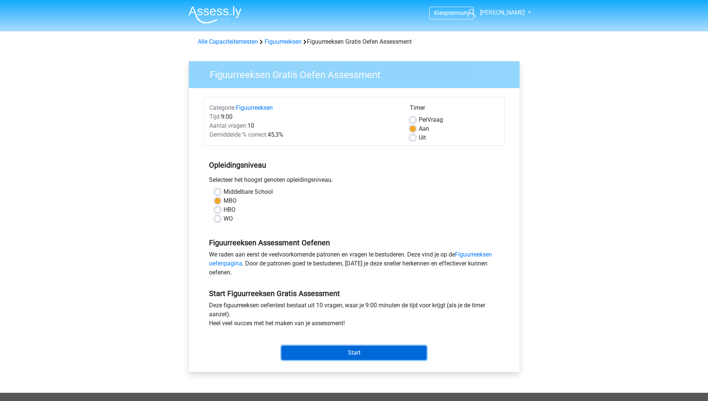
click at [321, 352] on input "Start" at bounding box center [353, 353] width 145 height 14
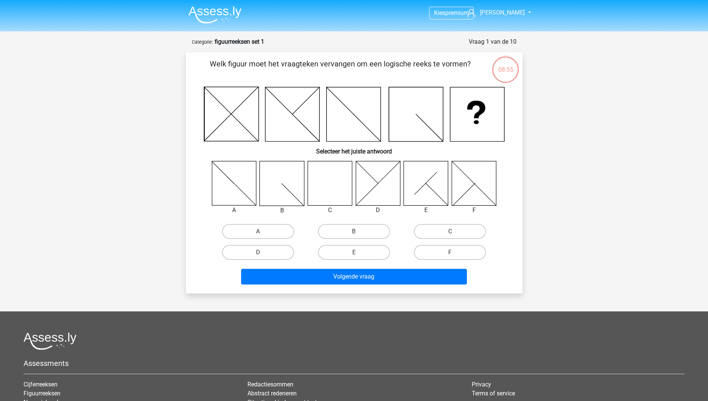
click at [313, 182] on icon at bounding box center [330, 183] width 44 height 44
click at [321, 182] on icon at bounding box center [330, 183] width 44 height 44
click at [455, 231] on input "C" at bounding box center [452, 233] width 5 height 5
radio input "true"
click at [405, 286] on div "Volgende vraag" at bounding box center [354, 278] width 288 height 19
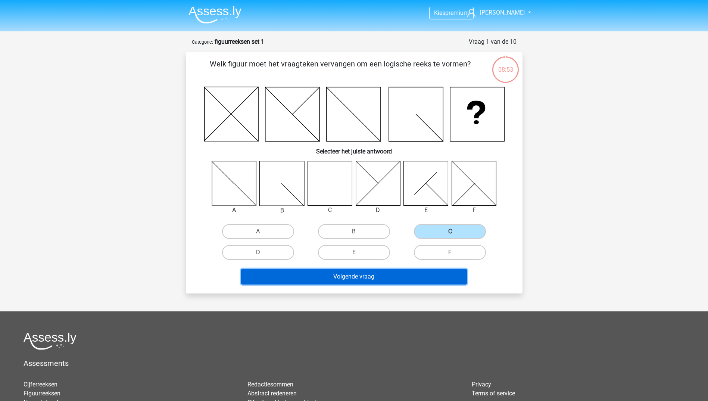
click at [405, 274] on button "Volgende vraag" at bounding box center [354, 277] width 226 height 16
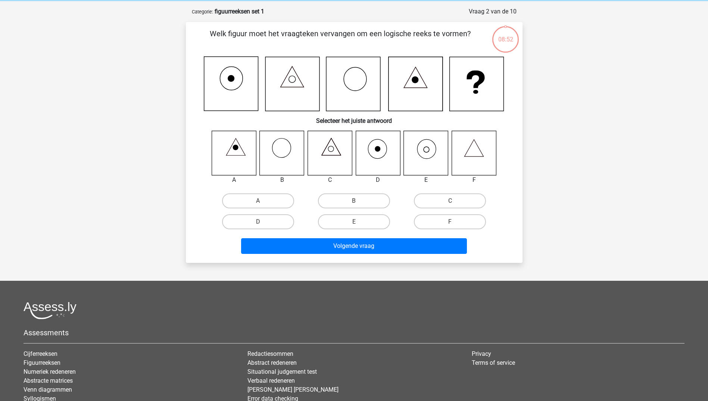
scroll to position [37, 0]
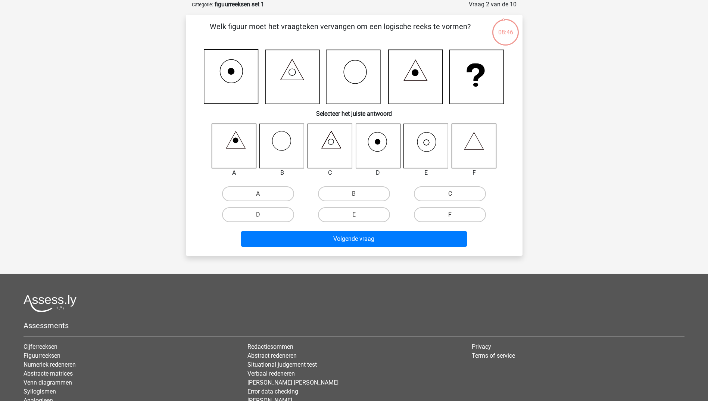
click at [424, 149] on icon at bounding box center [426, 146] width 44 height 44
click at [356, 216] on input "E" at bounding box center [356, 217] width 5 height 5
radio input "true"
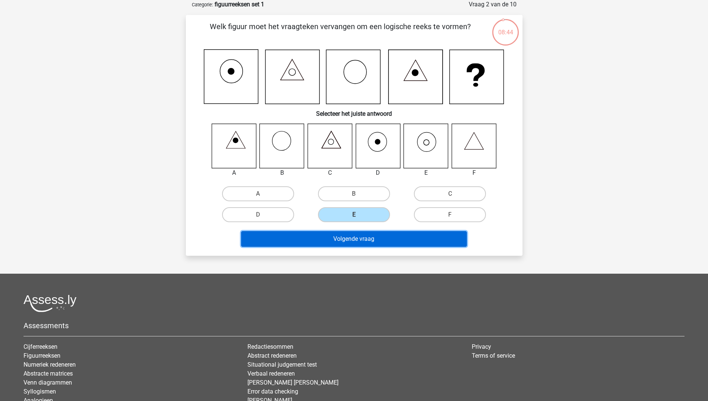
click at [344, 241] on button "Volgende vraag" at bounding box center [354, 239] width 226 height 16
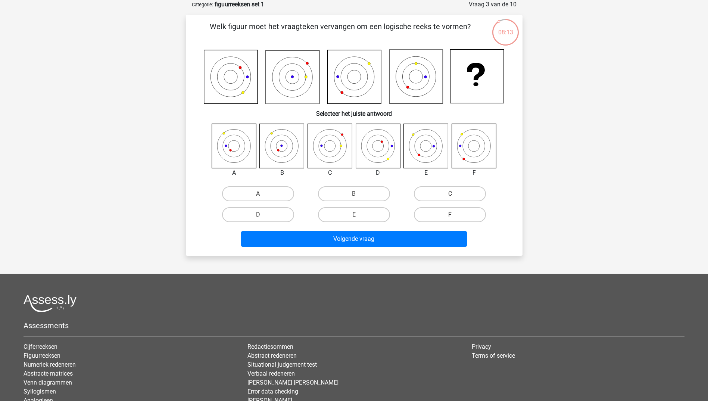
click at [387, 160] on icon at bounding box center [388, 159] width 2 height 2
click at [266, 213] on label "D" at bounding box center [258, 214] width 72 height 15
click at [263, 215] on input "D" at bounding box center [260, 217] width 5 height 5
radio input "true"
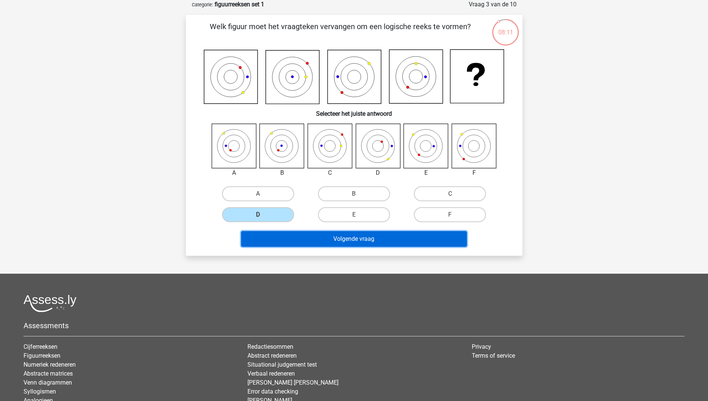
click at [308, 243] on button "Volgende vraag" at bounding box center [354, 239] width 226 height 16
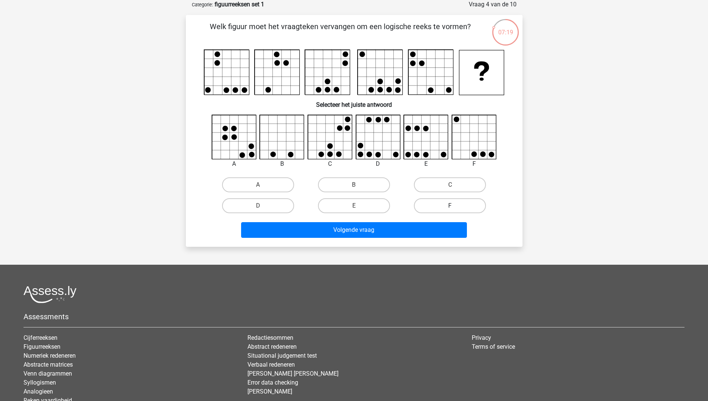
click at [456, 207] on label "F" at bounding box center [450, 205] width 72 height 15
click at [455, 207] on input "F" at bounding box center [452, 208] width 5 height 5
radio input "true"
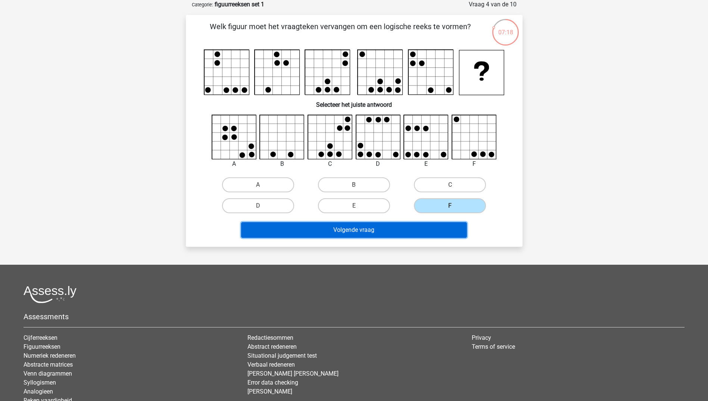
click at [350, 228] on button "Volgende vraag" at bounding box center [354, 230] width 226 height 16
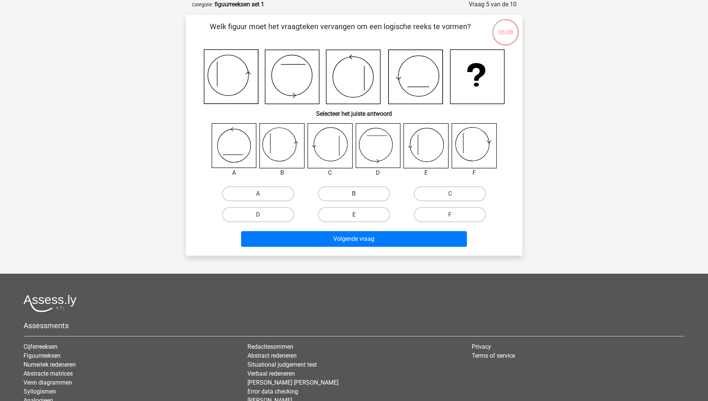
click at [384, 195] on label "B" at bounding box center [354, 193] width 72 height 15
click at [359, 195] on input "B" at bounding box center [356, 196] width 5 height 5
radio input "true"
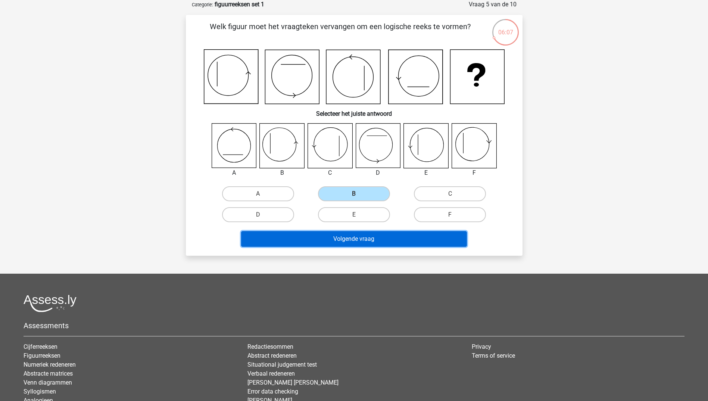
click at [381, 241] on button "Volgende vraag" at bounding box center [354, 239] width 226 height 16
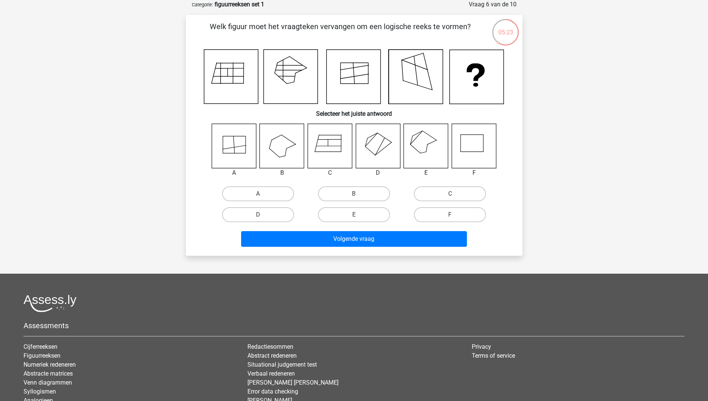
click at [421, 148] on icon at bounding box center [426, 146] width 44 height 44
click at [353, 213] on label "E" at bounding box center [354, 214] width 72 height 15
click at [354, 215] on input "E" at bounding box center [356, 217] width 5 height 5
radio input "true"
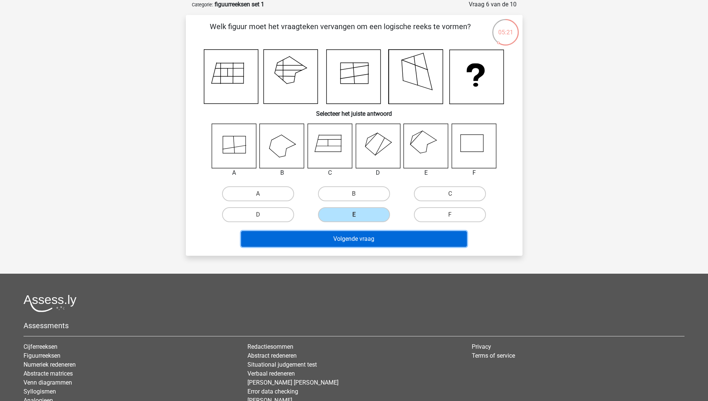
click at [364, 235] on button "Volgende vraag" at bounding box center [354, 239] width 226 height 16
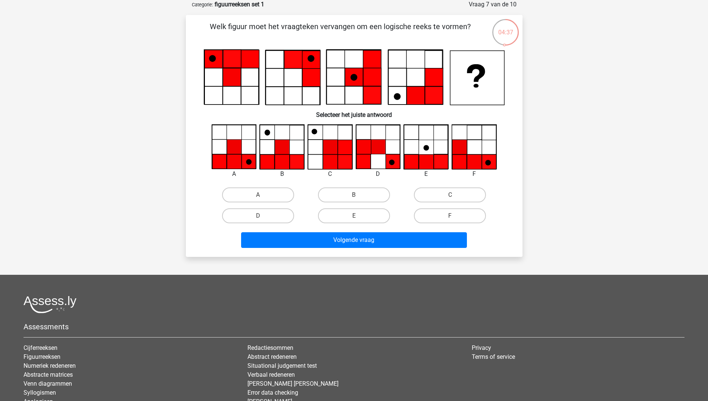
click at [228, 153] on icon at bounding box center [234, 147] width 15 height 15
click at [270, 194] on label "A" at bounding box center [258, 194] width 72 height 15
click at [263, 195] on input "A" at bounding box center [260, 197] width 5 height 5
radio input "true"
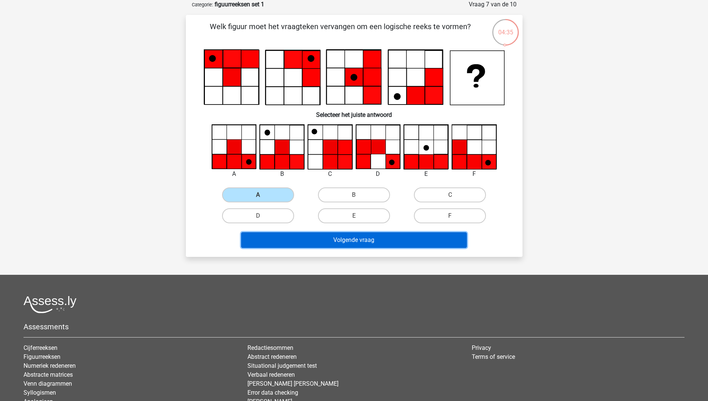
click at [315, 238] on button "Volgende vraag" at bounding box center [354, 240] width 226 height 16
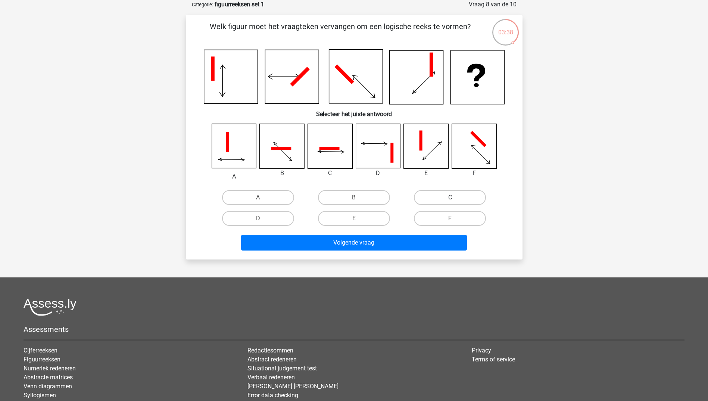
click at [436, 199] on label "C" at bounding box center [450, 197] width 72 height 15
click at [450, 199] on input "C" at bounding box center [452, 199] width 5 height 5
radio input "true"
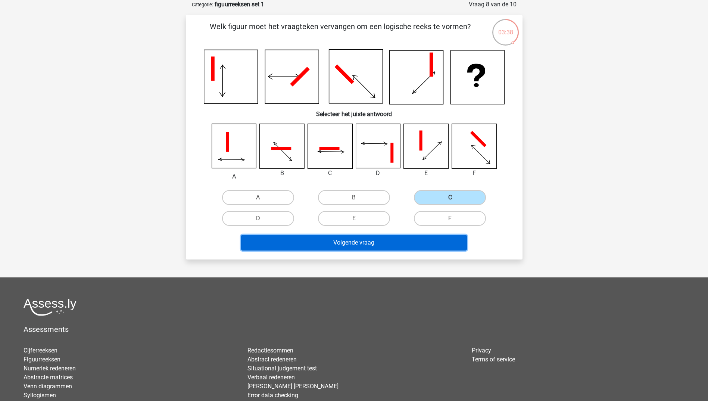
click at [385, 246] on button "Volgende vraag" at bounding box center [354, 243] width 226 height 16
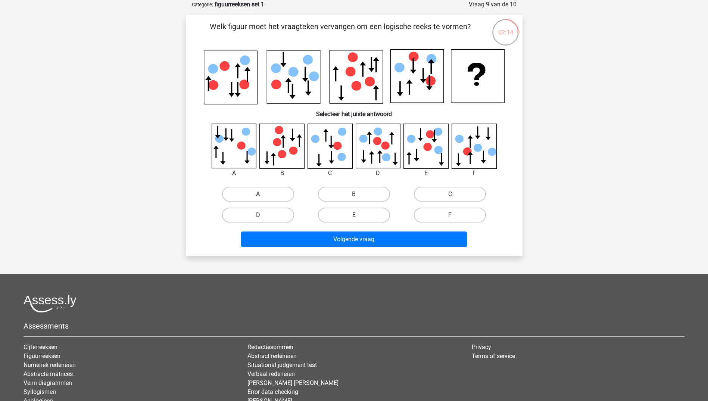
click at [284, 197] on label "A" at bounding box center [258, 194] width 72 height 15
click at [263, 197] on input "A" at bounding box center [260, 196] width 5 height 5
radio input "true"
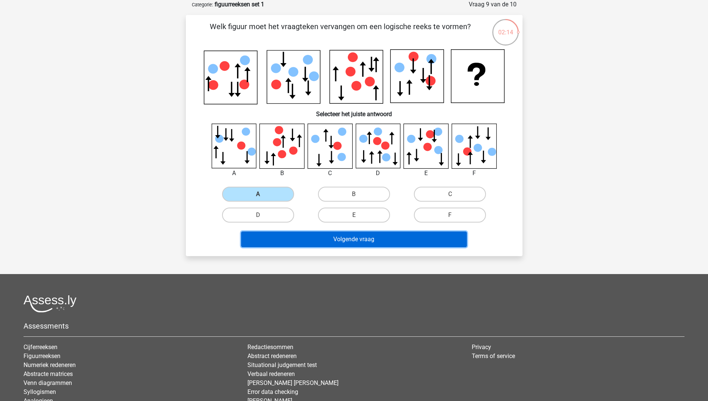
click at [341, 240] on button "Volgende vraag" at bounding box center [354, 239] width 226 height 16
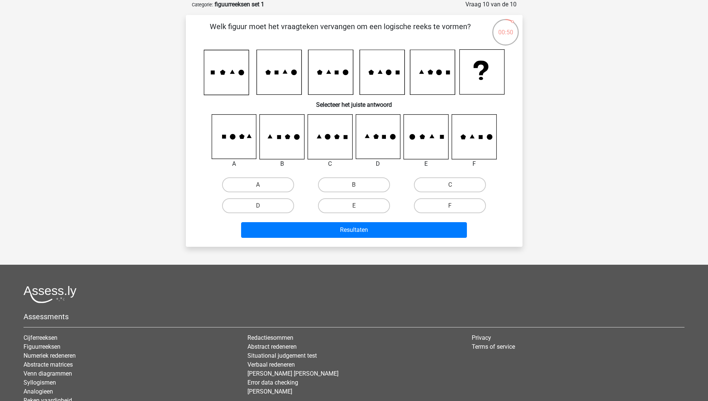
click at [337, 135] on icon at bounding box center [336, 136] width 5 height 5
click at [466, 184] on label "C" at bounding box center [450, 184] width 72 height 15
click at [455, 185] on input "C" at bounding box center [452, 187] width 5 height 5
radio input "true"
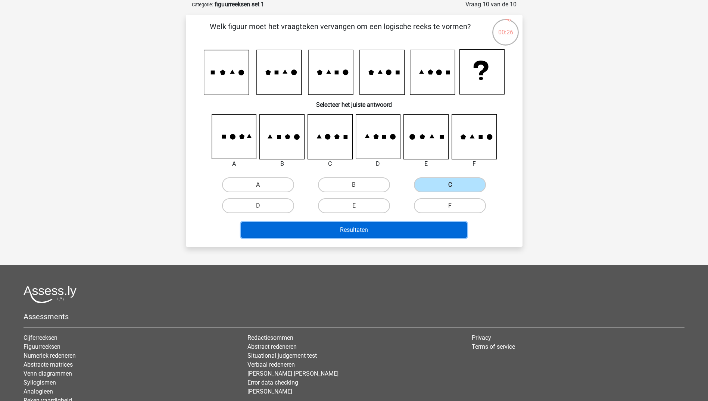
click at [429, 233] on button "Resultaten" at bounding box center [354, 230] width 226 height 16
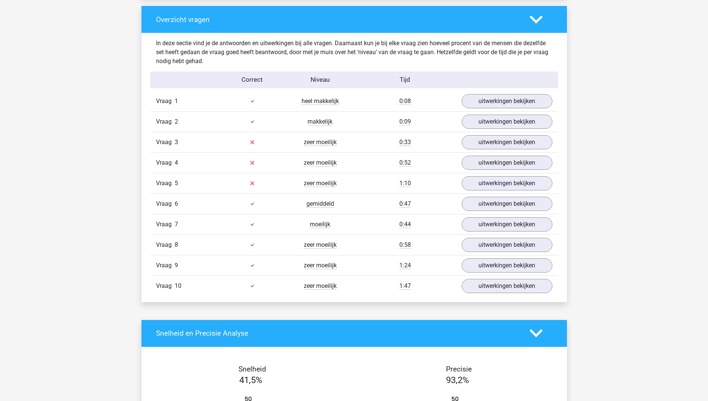
scroll to position [560, 0]
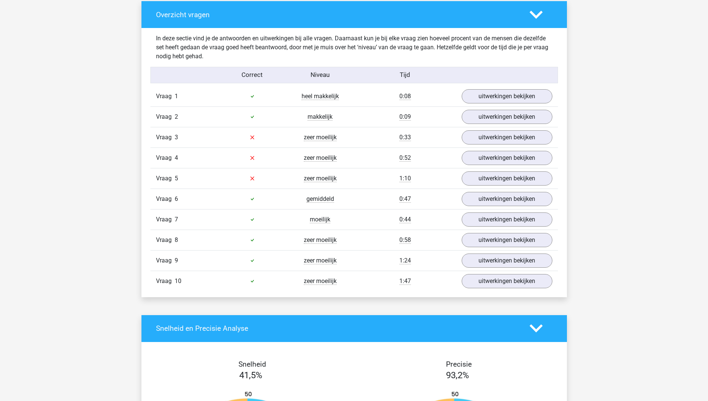
click at [505, 247] on div "Vraag 8 zeer moeilijk 0:58 uitwerkingen bekijken" at bounding box center [354, 240] width 408 height 21
click at [504, 261] on link "uitwerkingen bekijken" at bounding box center [507, 260] width 104 height 16
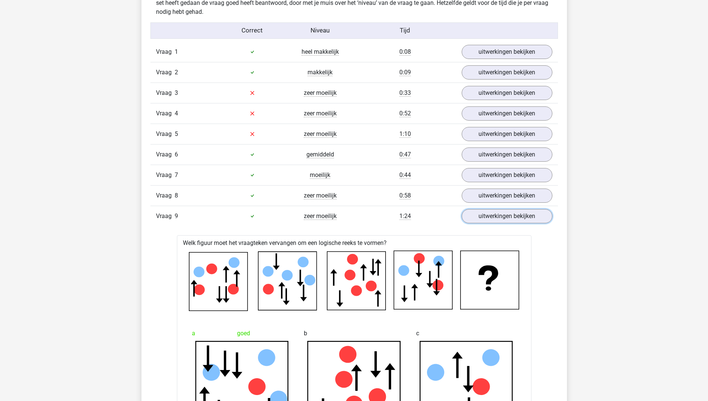
scroll to position [597, 0]
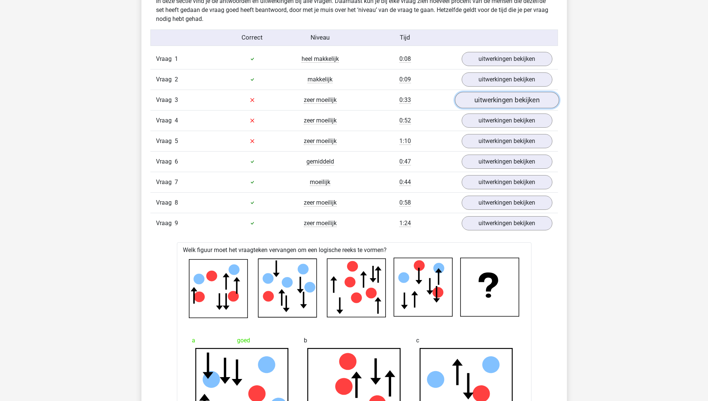
click at [492, 98] on link "uitwerkingen bekijken" at bounding box center [507, 100] width 104 height 16
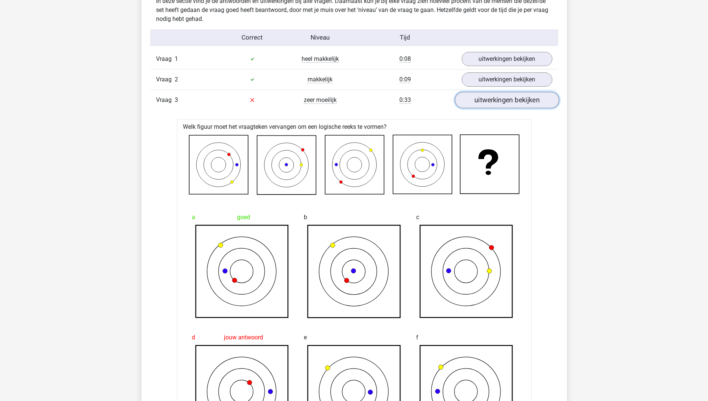
click at [496, 103] on link "uitwerkingen bekijken" at bounding box center [507, 100] width 104 height 16
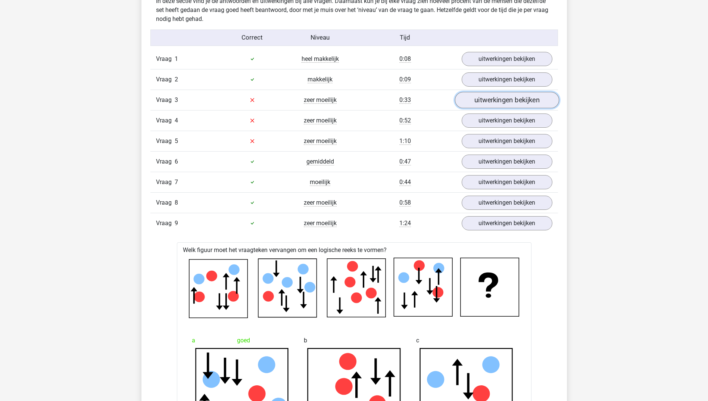
click at [497, 100] on link "uitwerkingen bekijken" at bounding box center [507, 100] width 104 height 16
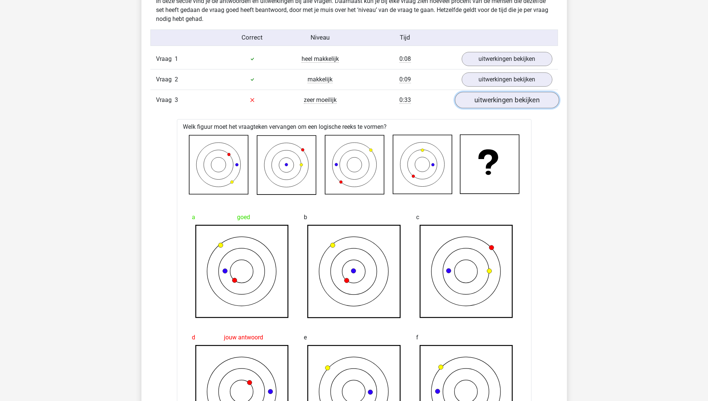
click at [497, 100] on link "uitwerkingen bekijken" at bounding box center [507, 100] width 104 height 16
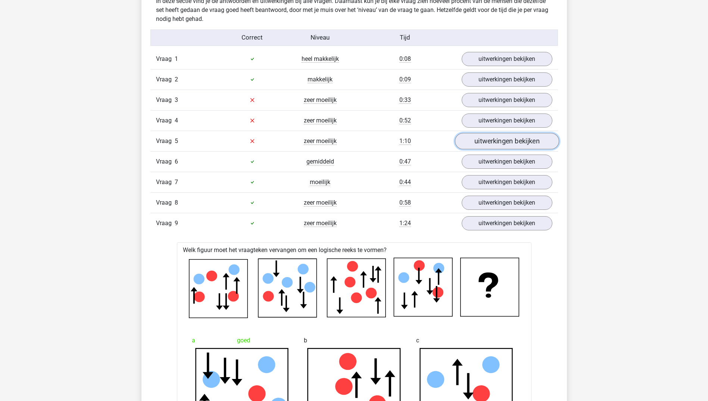
click at [503, 138] on link "uitwerkingen bekijken" at bounding box center [507, 141] width 104 height 16
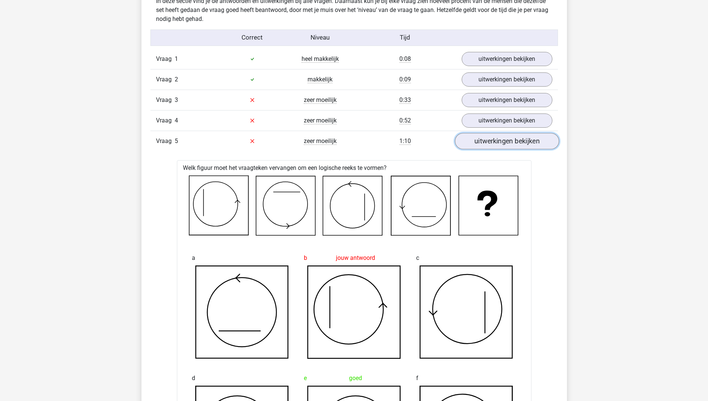
click at [488, 144] on link "uitwerkingen bekijken" at bounding box center [507, 141] width 104 height 16
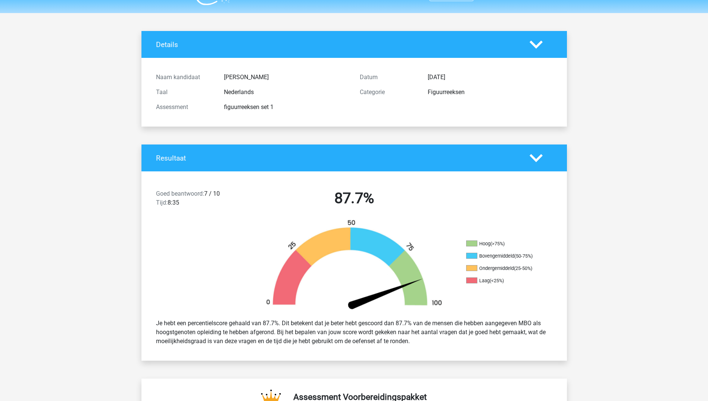
scroll to position [0, 0]
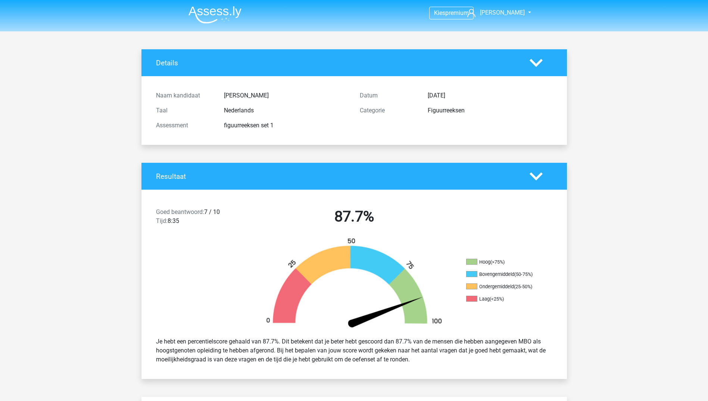
click at [217, 13] on img at bounding box center [214, 15] width 53 height 18
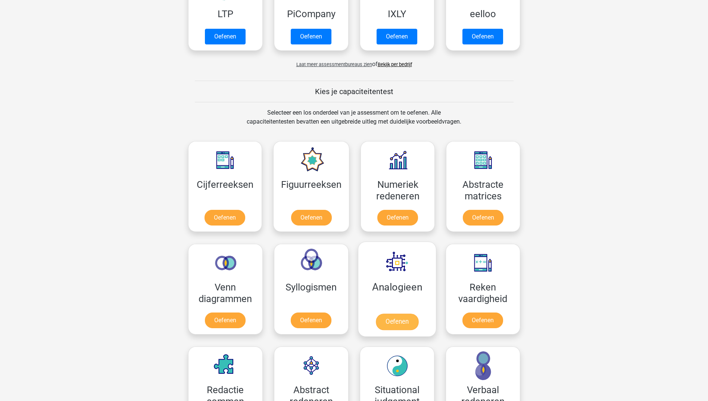
scroll to position [299, 0]
